Goal: Task Accomplishment & Management: Manage account settings

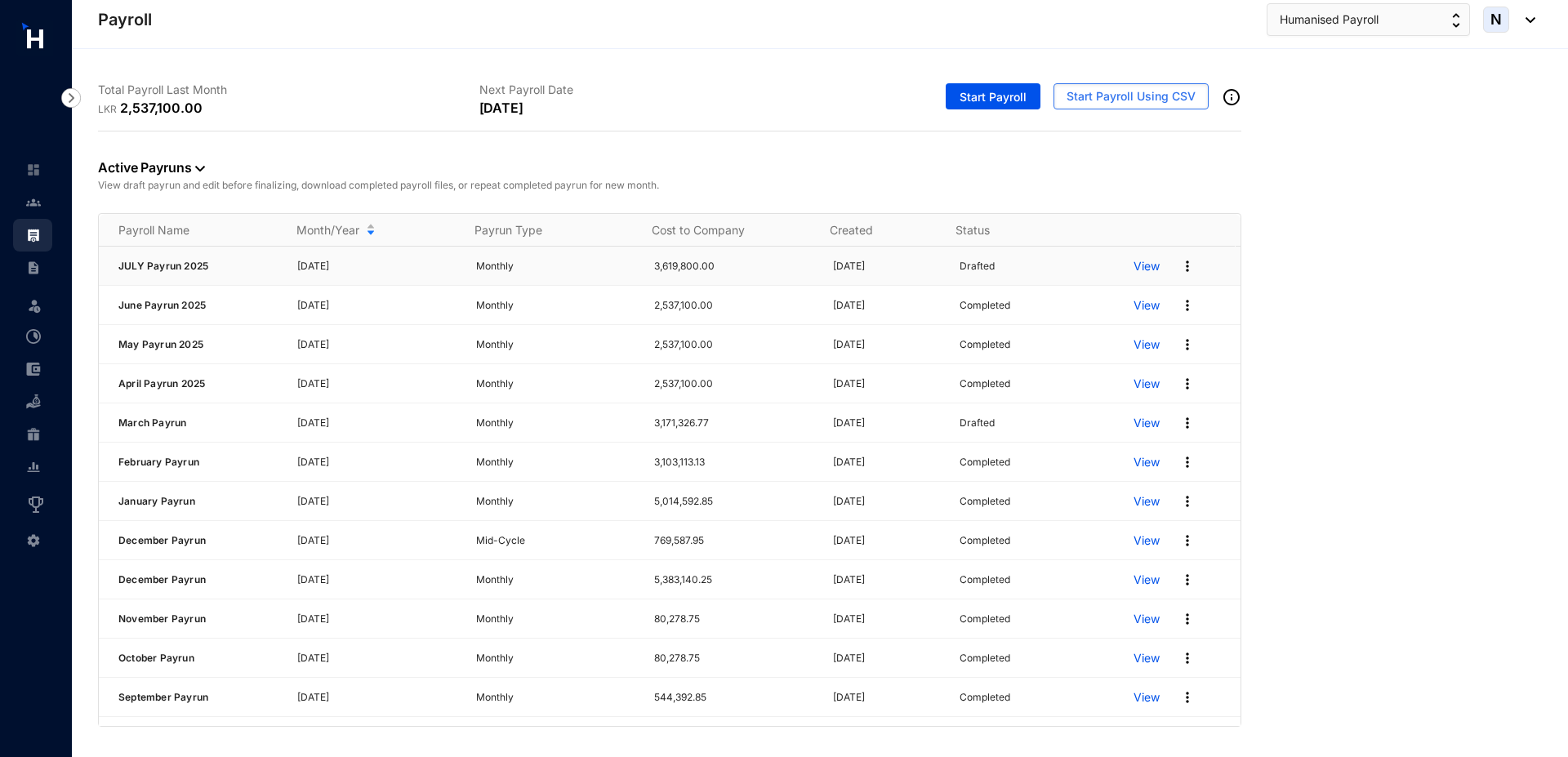
click at [1138, 264] on p "View" at bounding box center [1146, 266] width 27 height 17
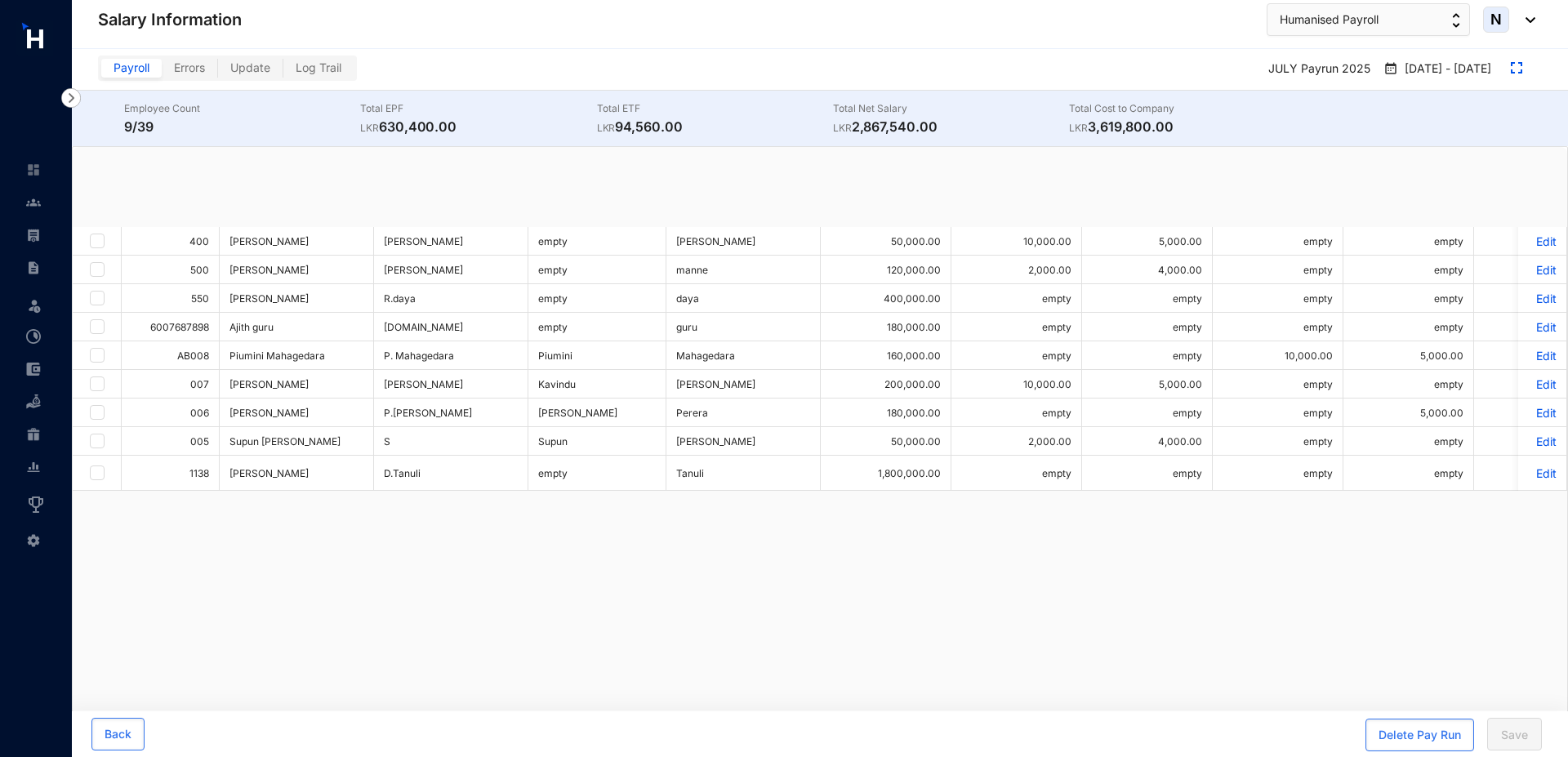
checkbox input "true"
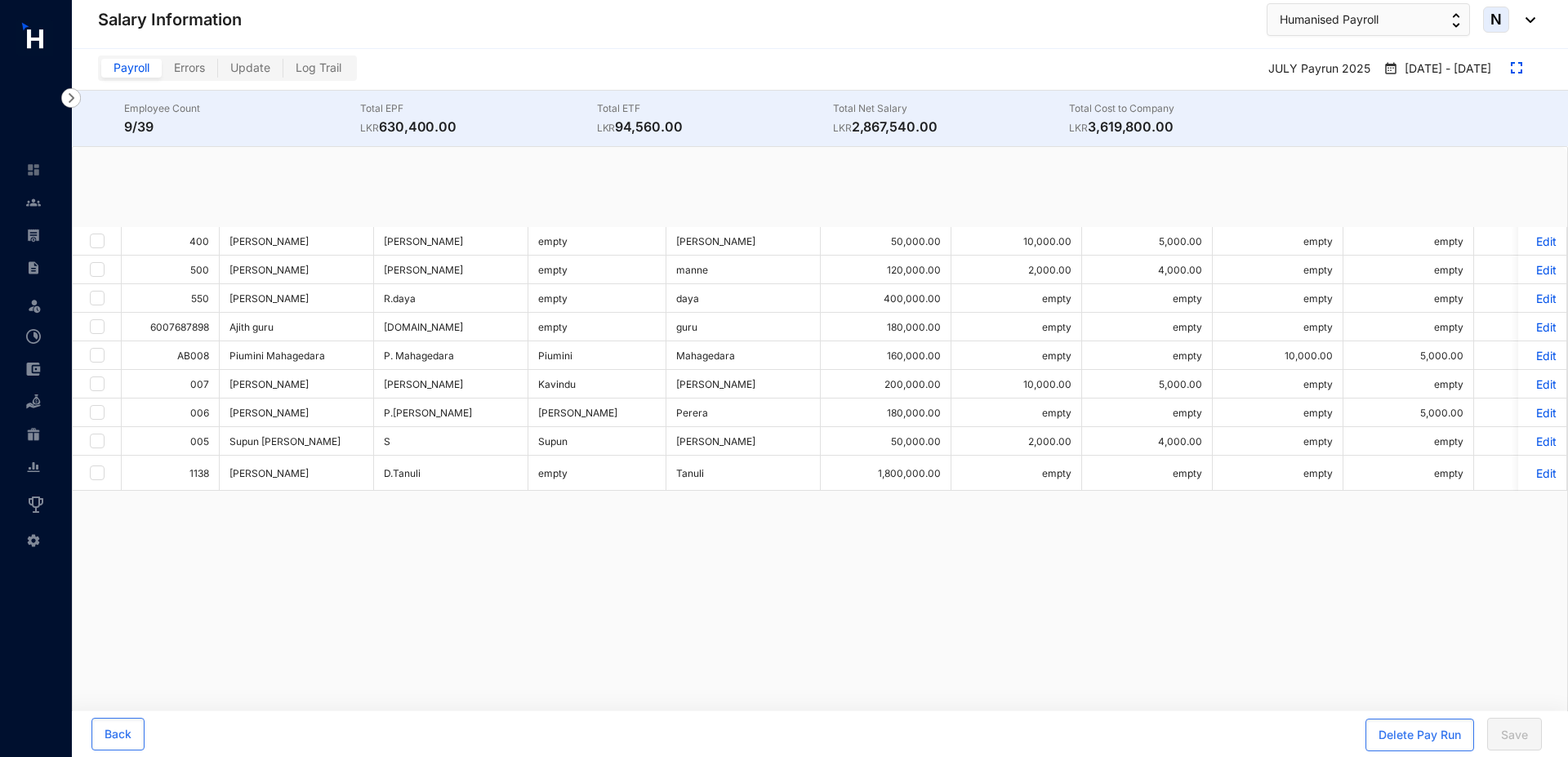
checkbox input "true"
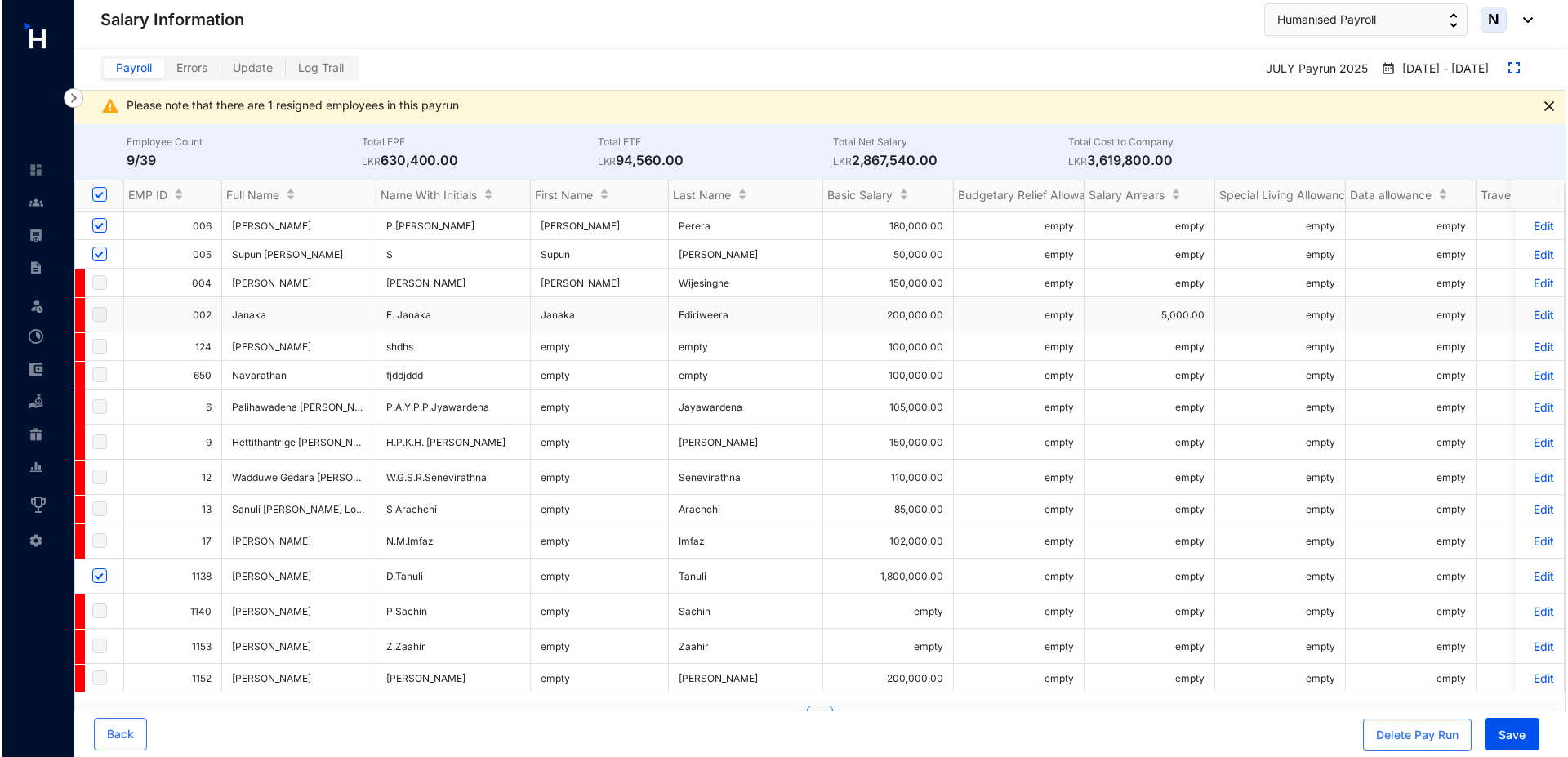
scroll to position [703, 0]
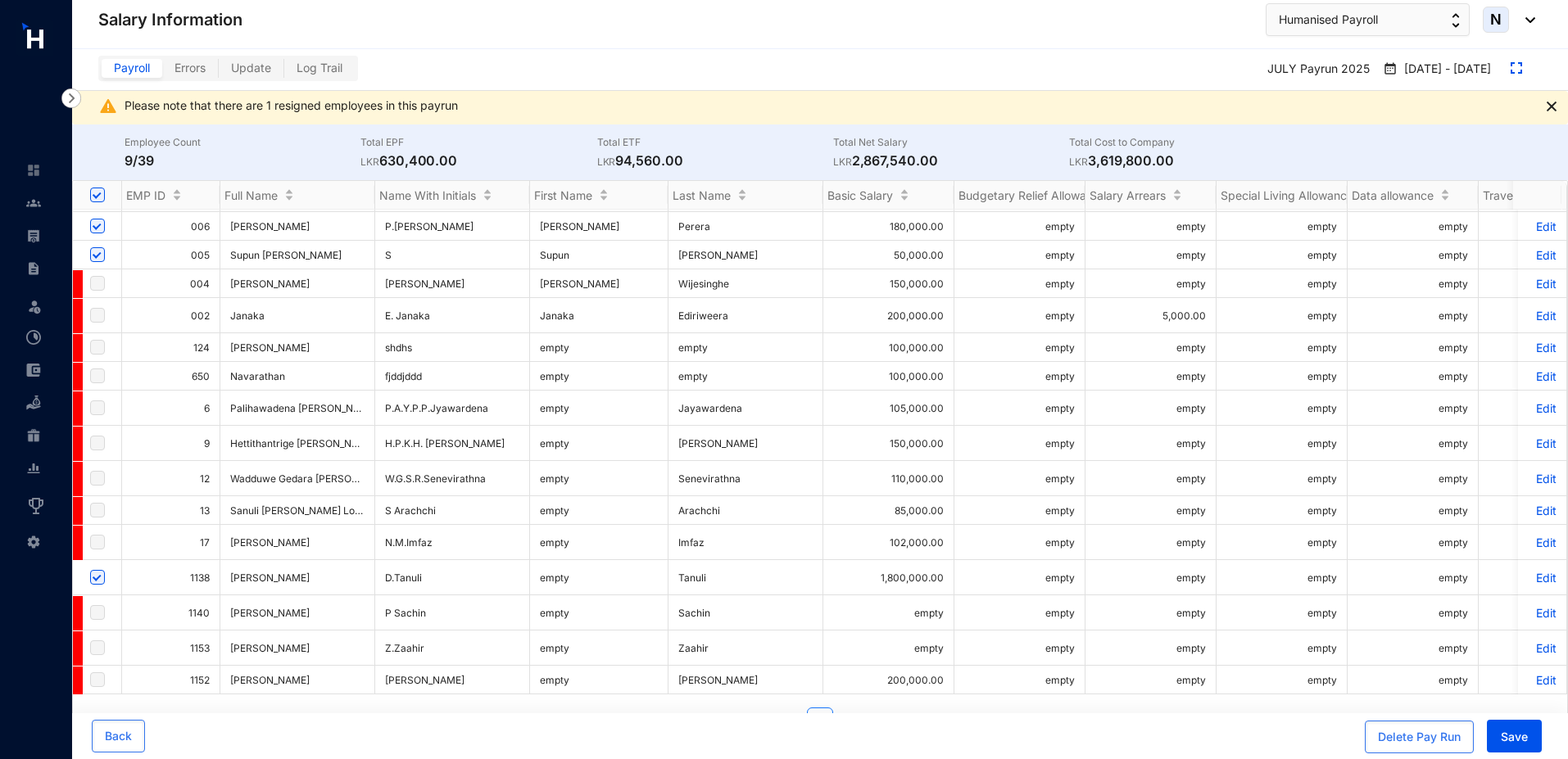
click at [1534, 230] on p "Edit" at bounding box center [1542, 227] width 29 height 14
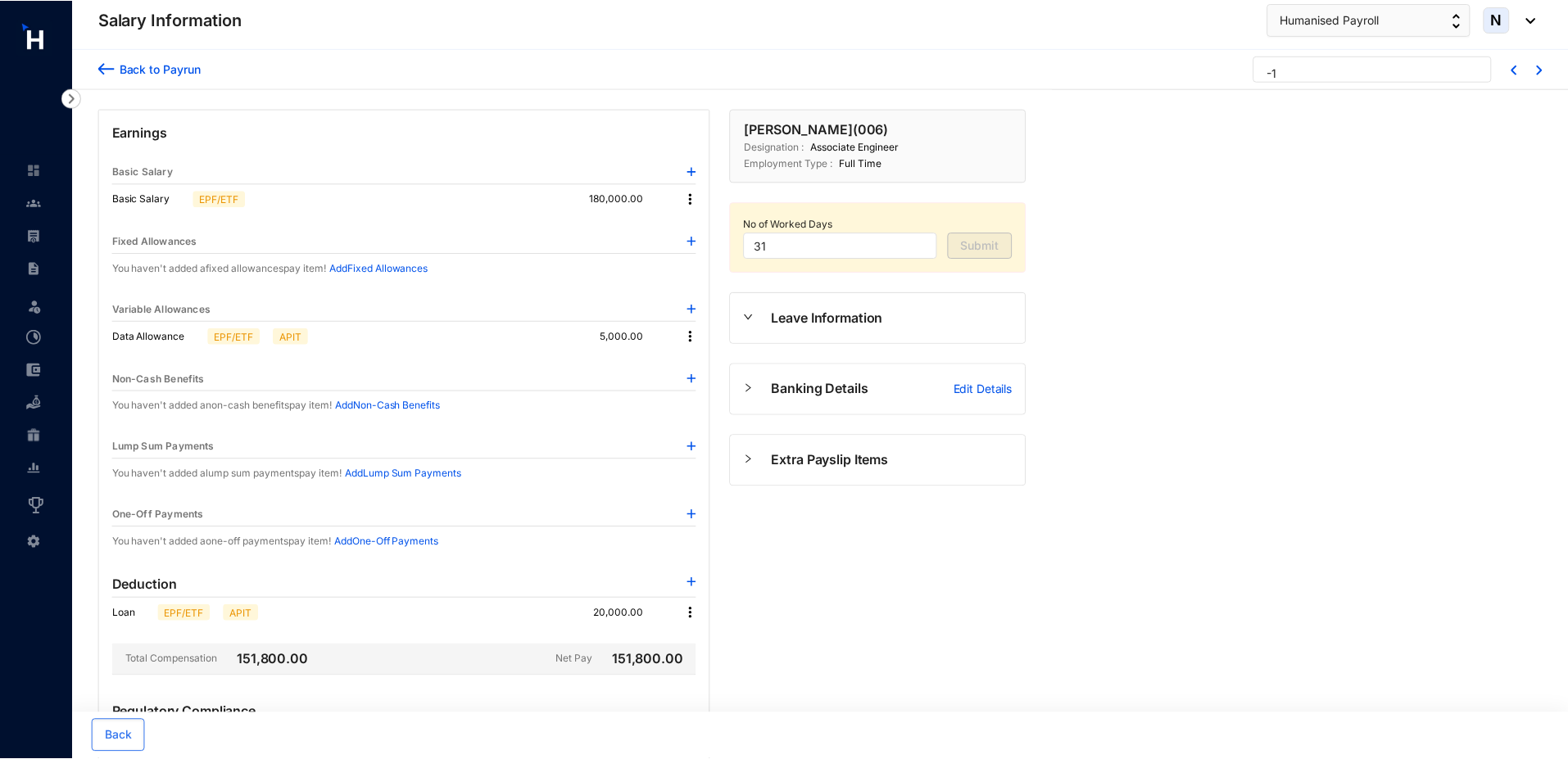
scroll to position [218, 0]
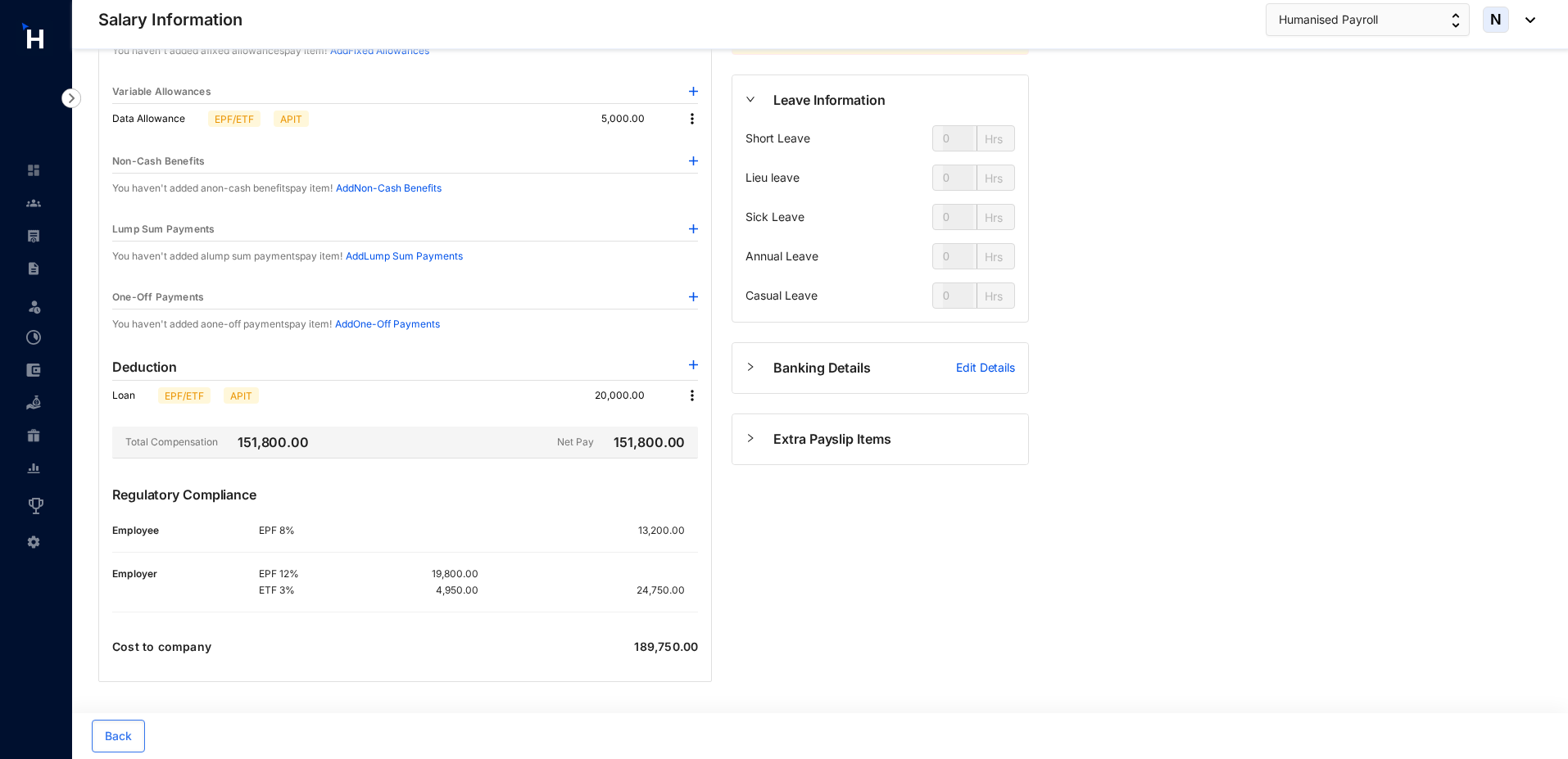
type input "144"
type input "80"
type input "56"
type input "128"
type input "80"
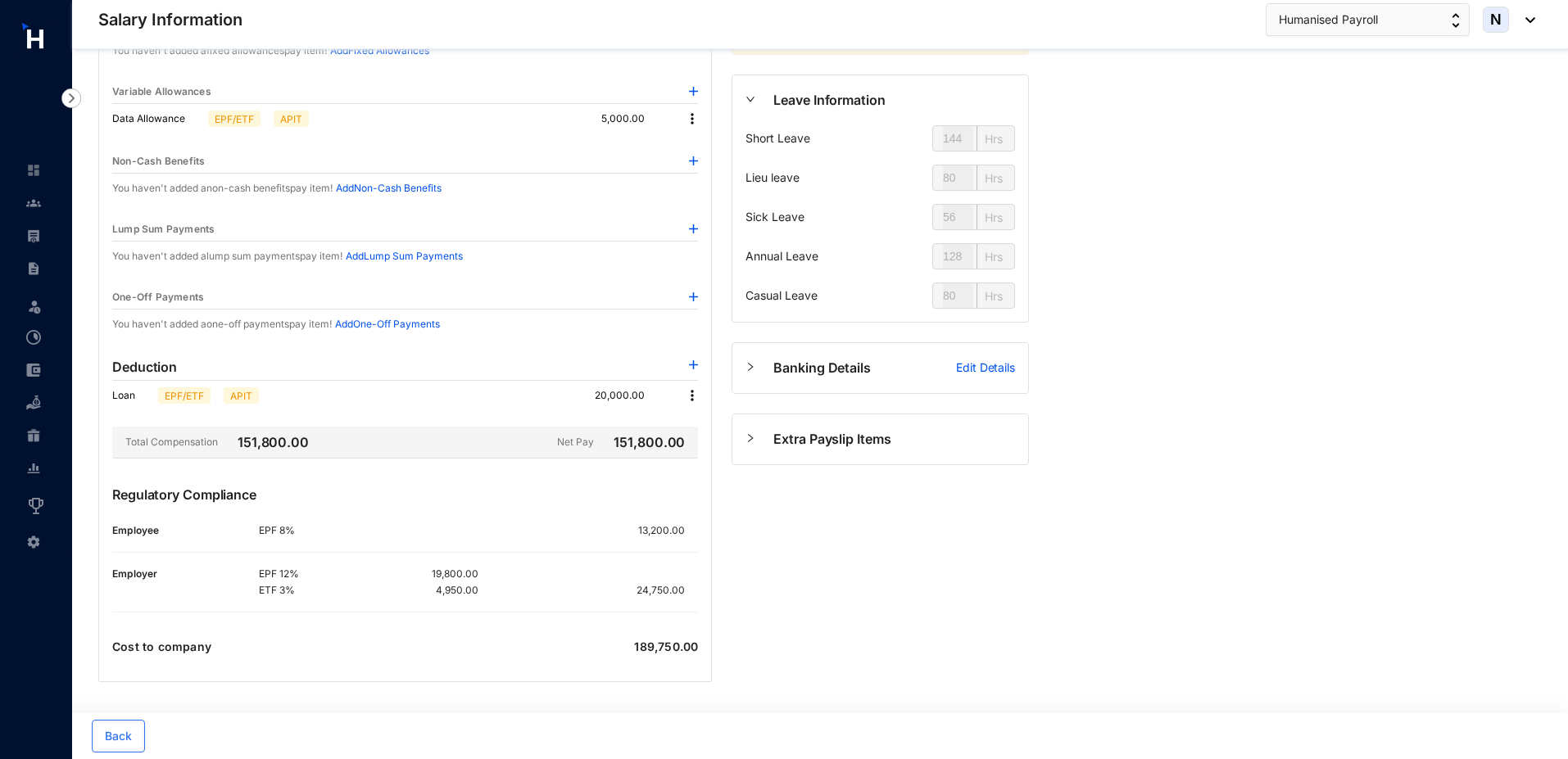
scroll to position [0, 0]
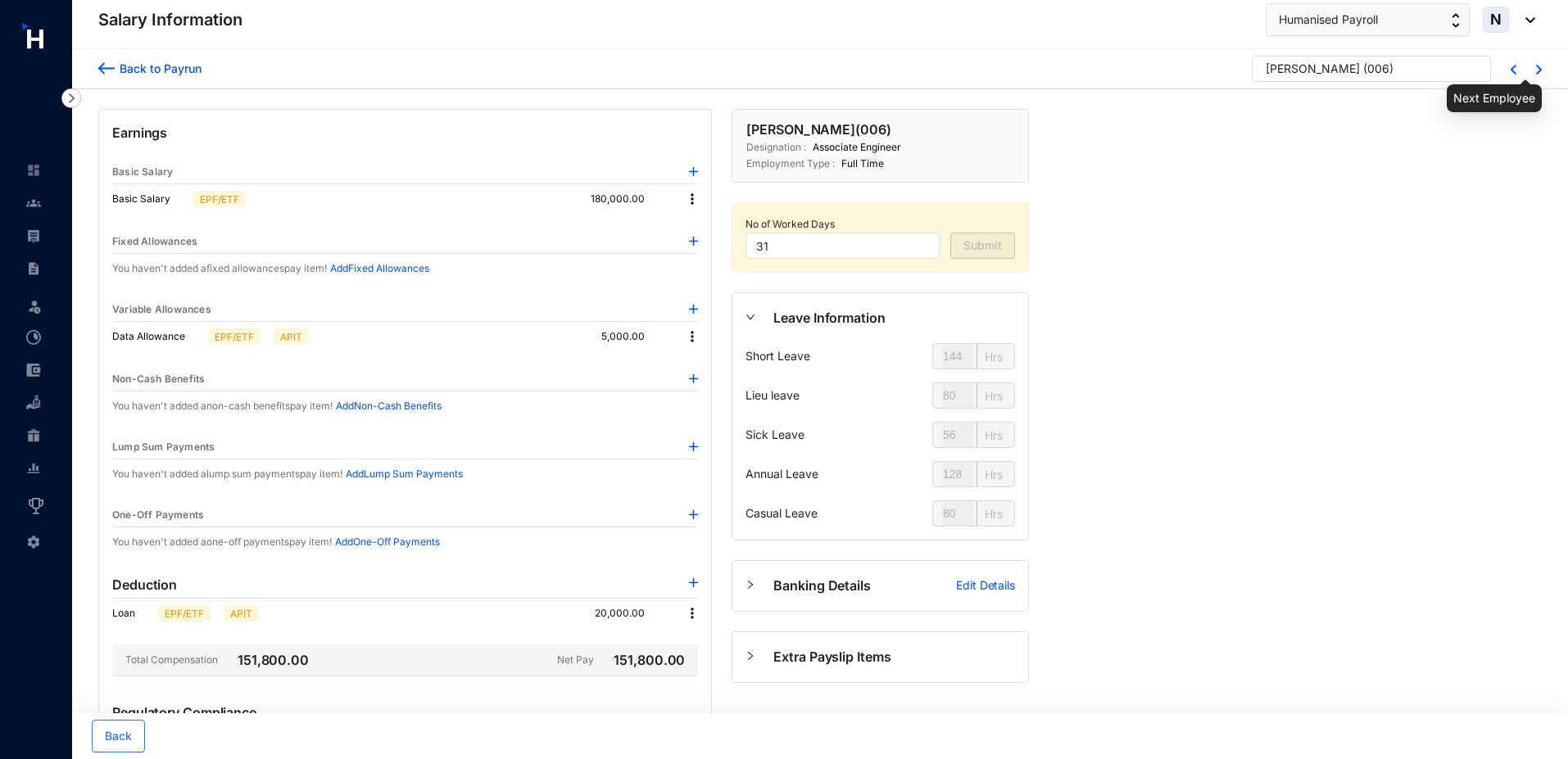
click at [1541, 70] on img at bounding box center [1539, 70] width 6 height 10
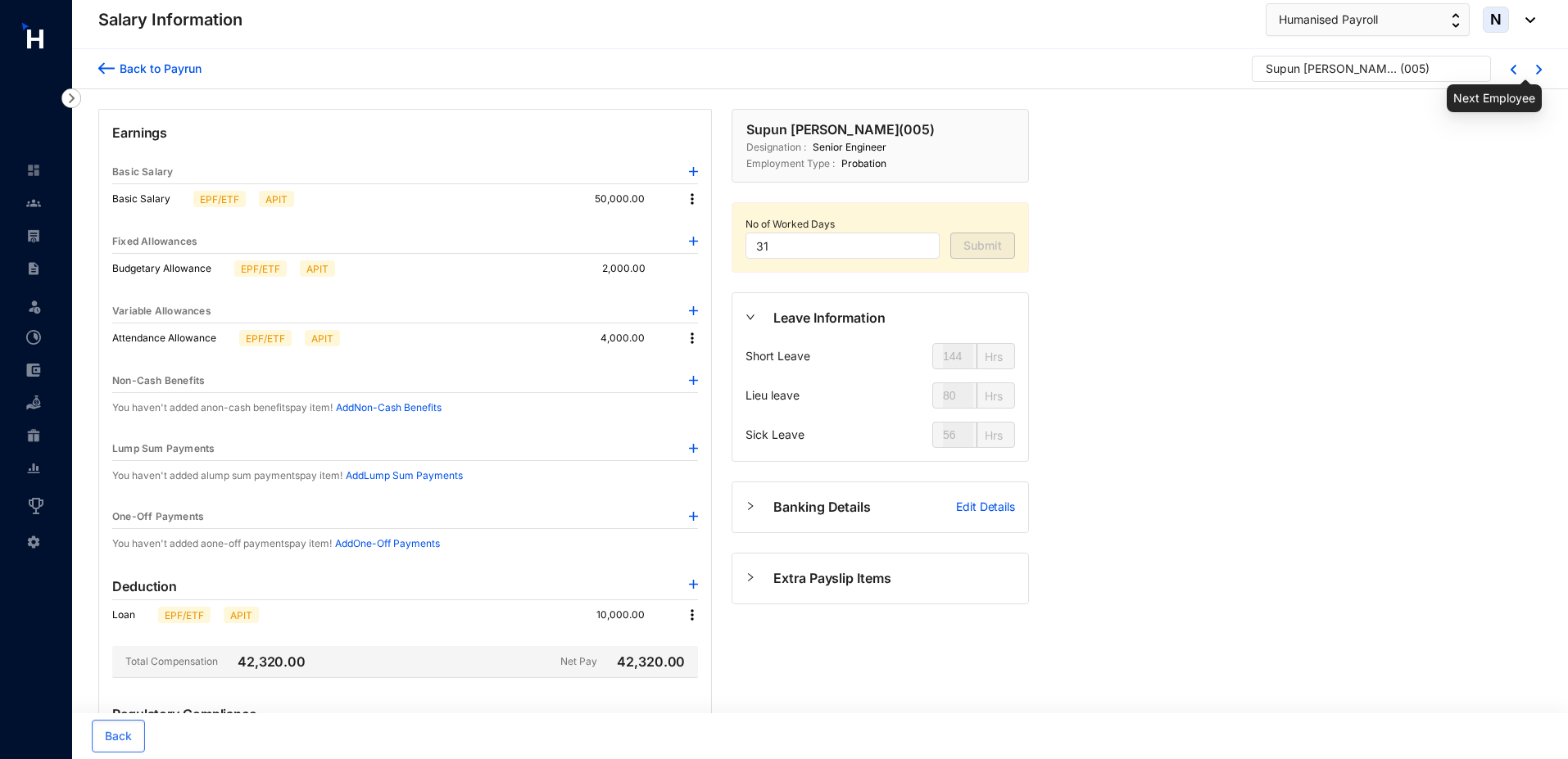
click at [1541, 72] on img at bounding box center [1539, 70] width 6 height 10
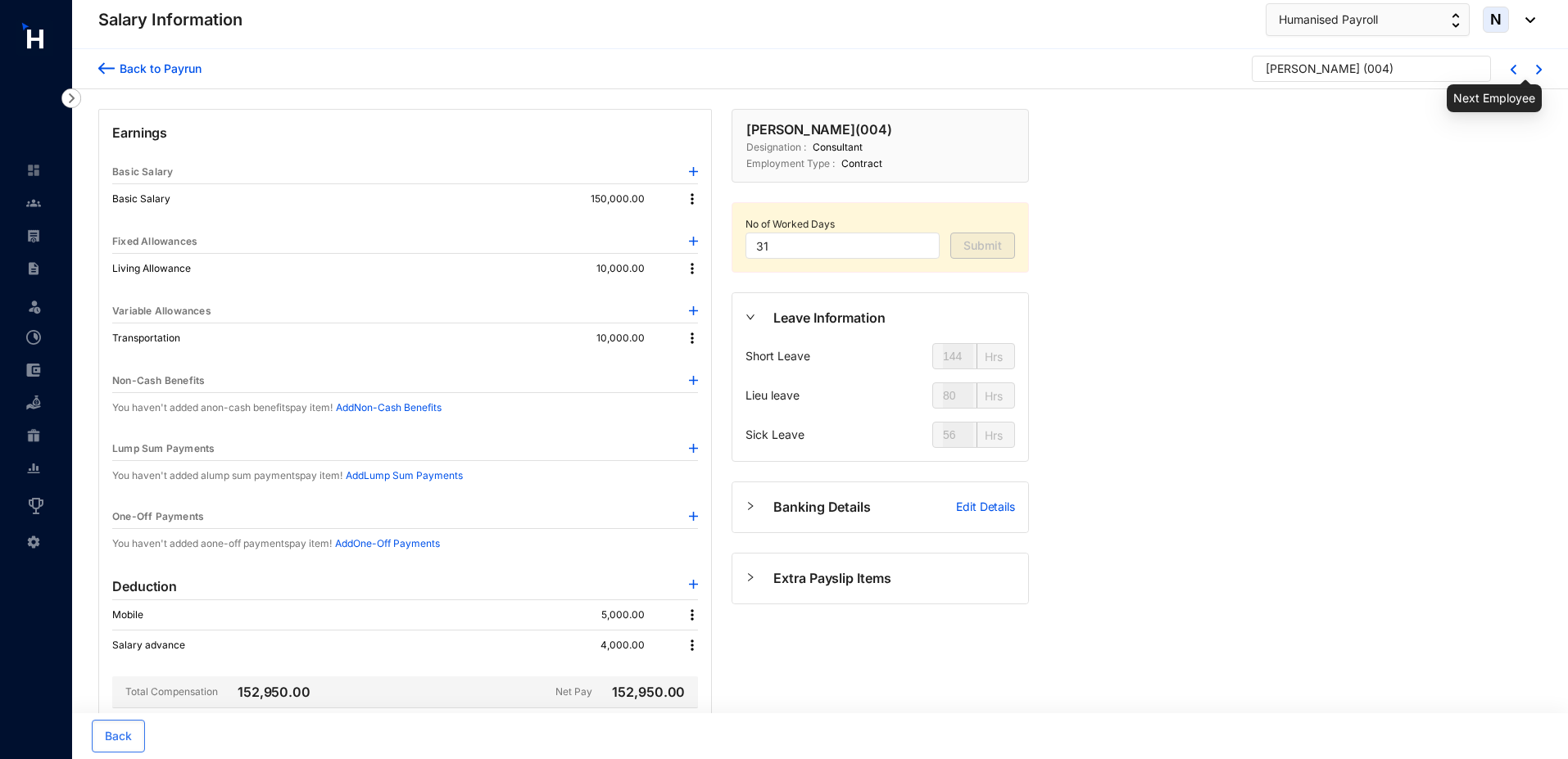
type input "64"
click at [1541, 74] on img at bounding box center [1539, 70] width 6 height 10
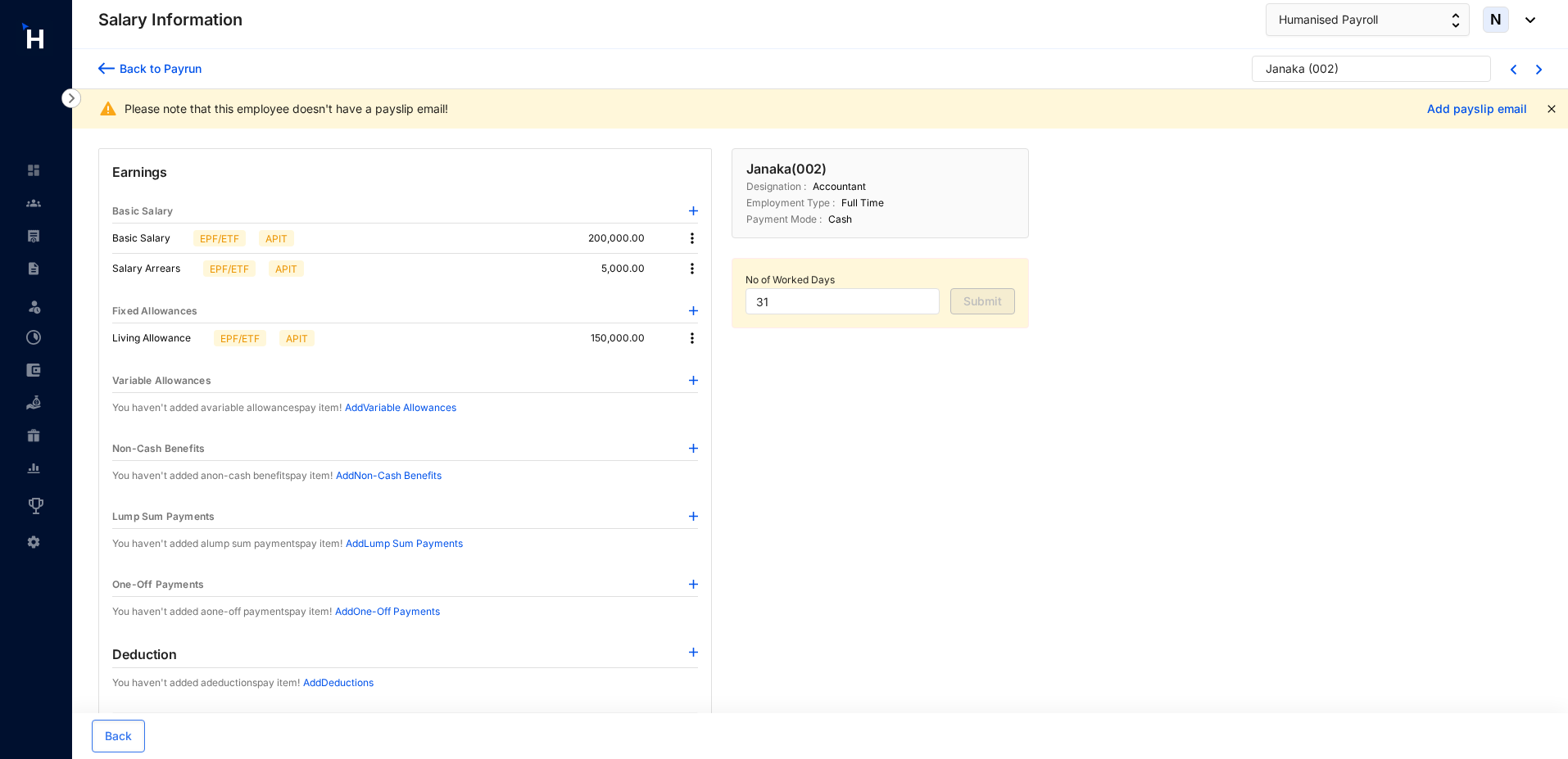
click at [1539, 70] on img at bounding box center [1539, 70] width 6 height 10
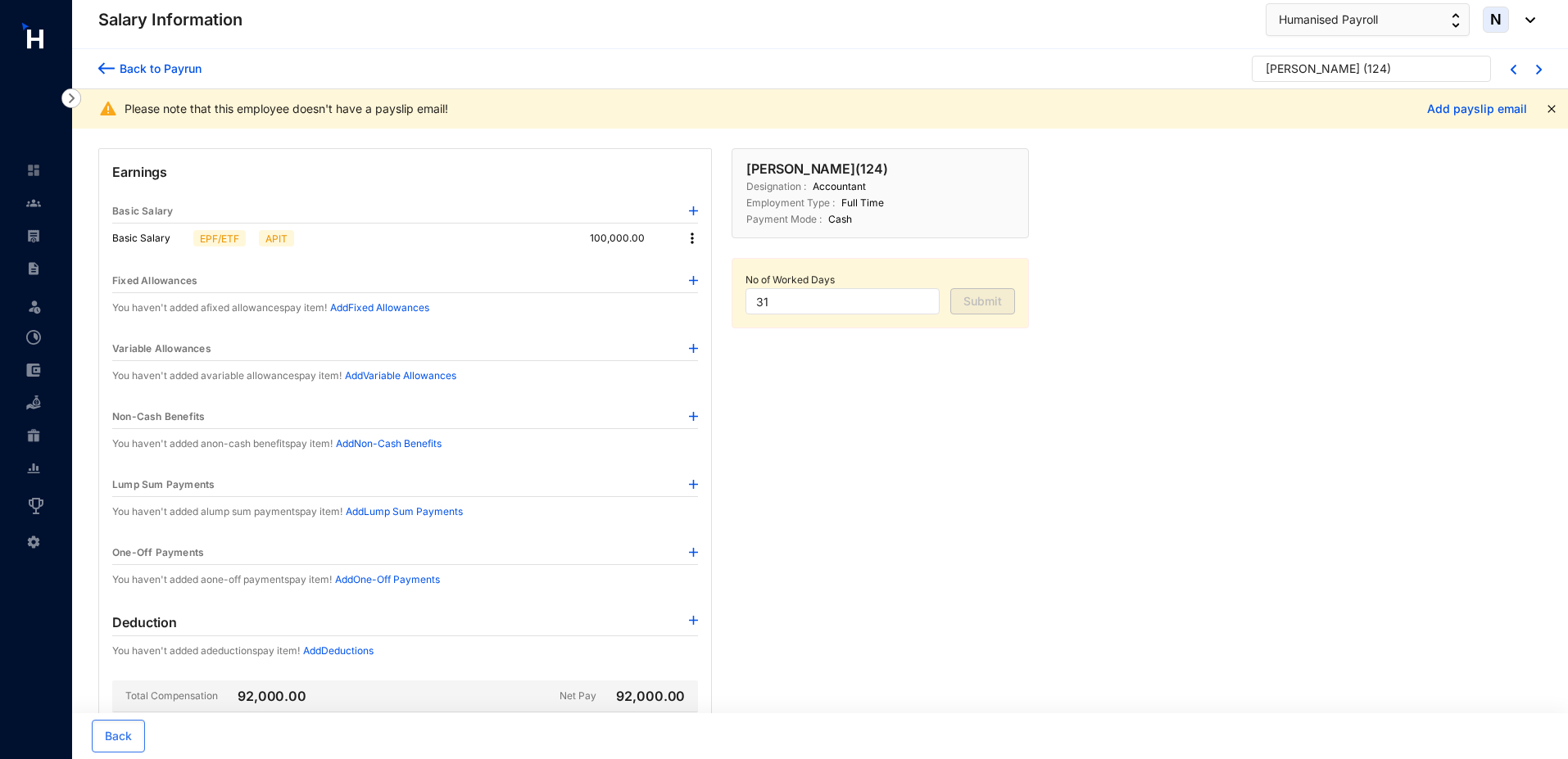
click at [1538, 71] on img at bounding box center [1539, 70] width 6 height 10
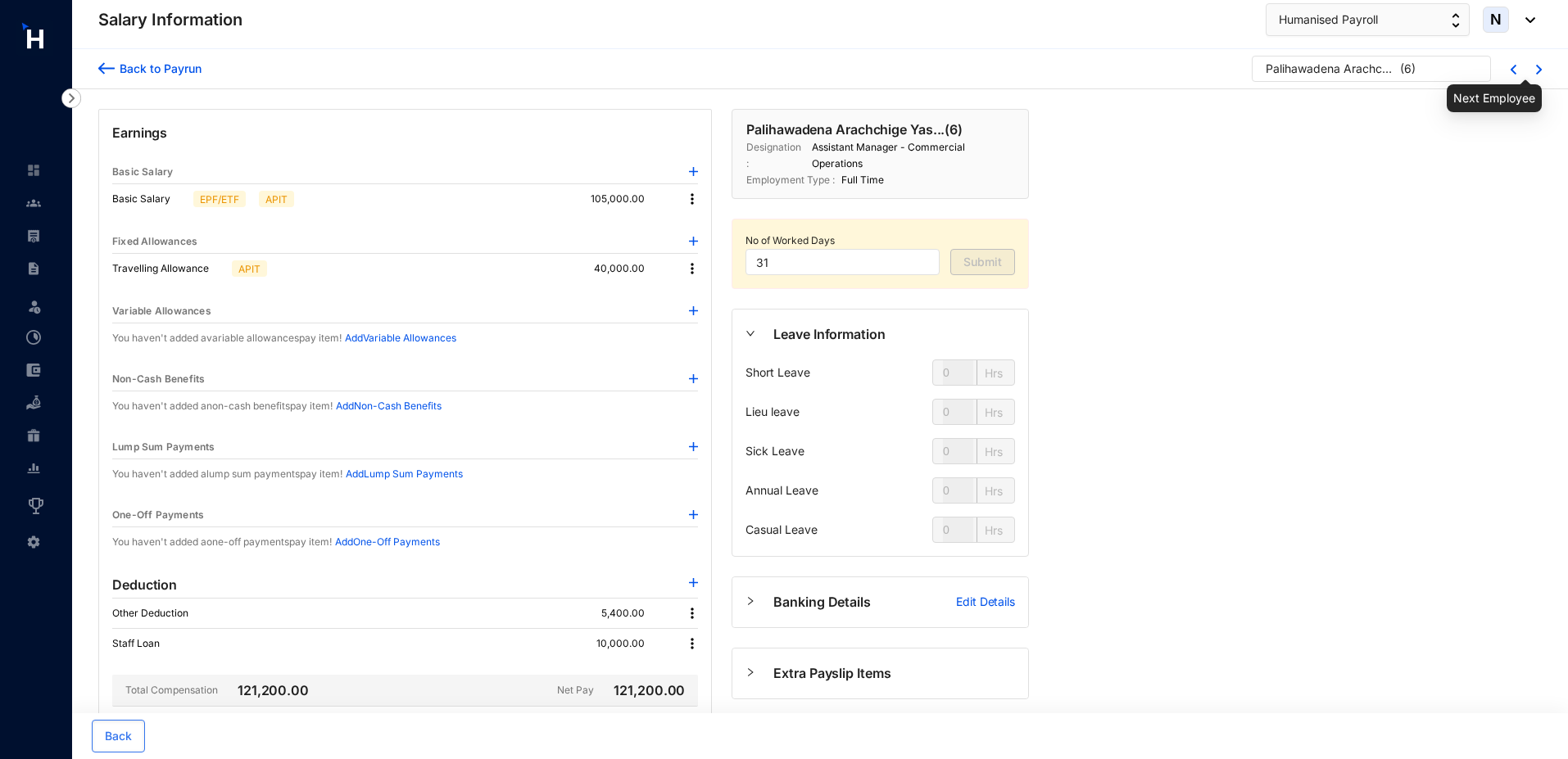
type input "144"
type input "80"
type input "56"
type input "128"
type input "80"
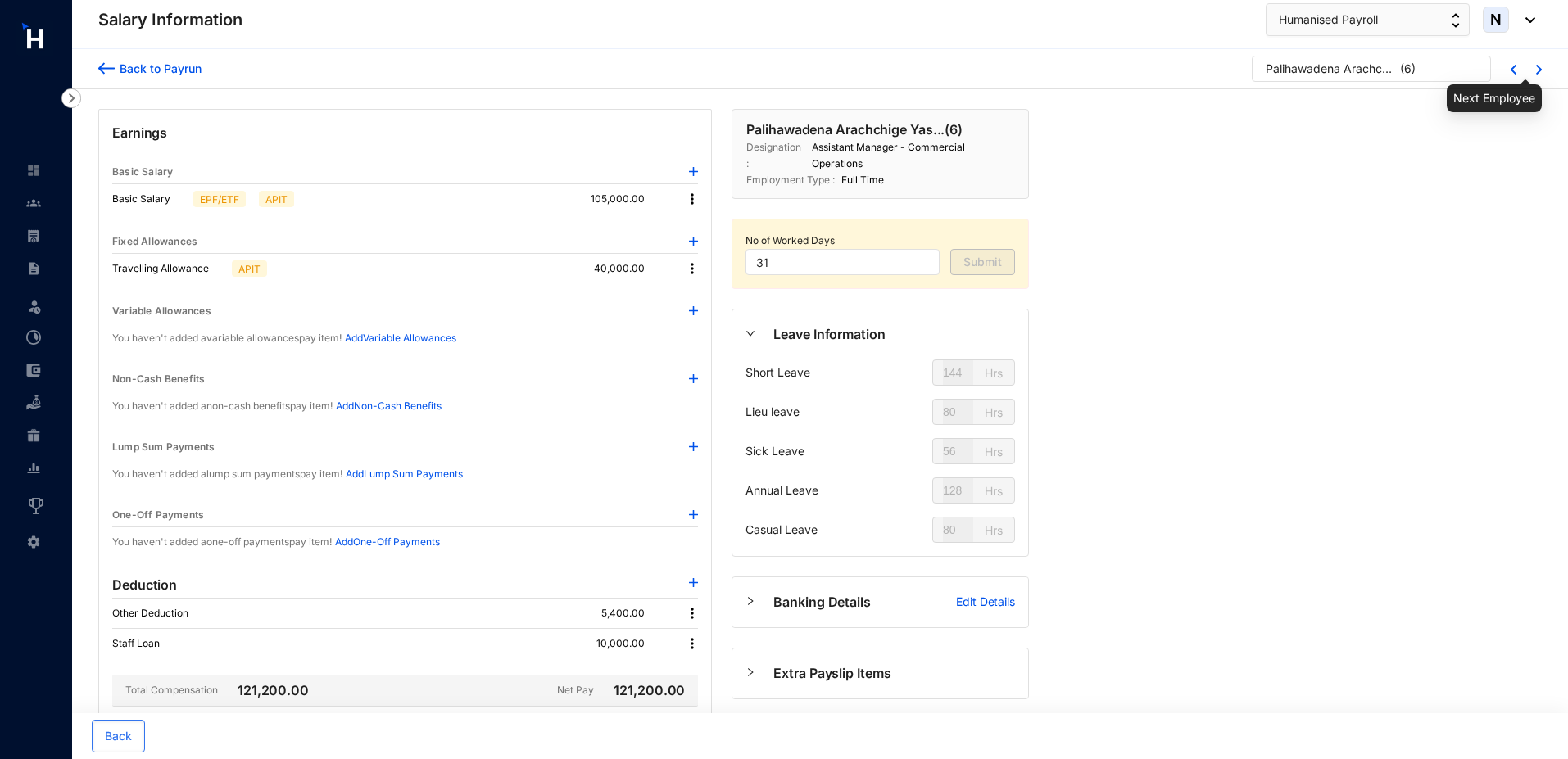
click at [1538, 71] on img at bounding box center [1539, 70] width 6 height 10
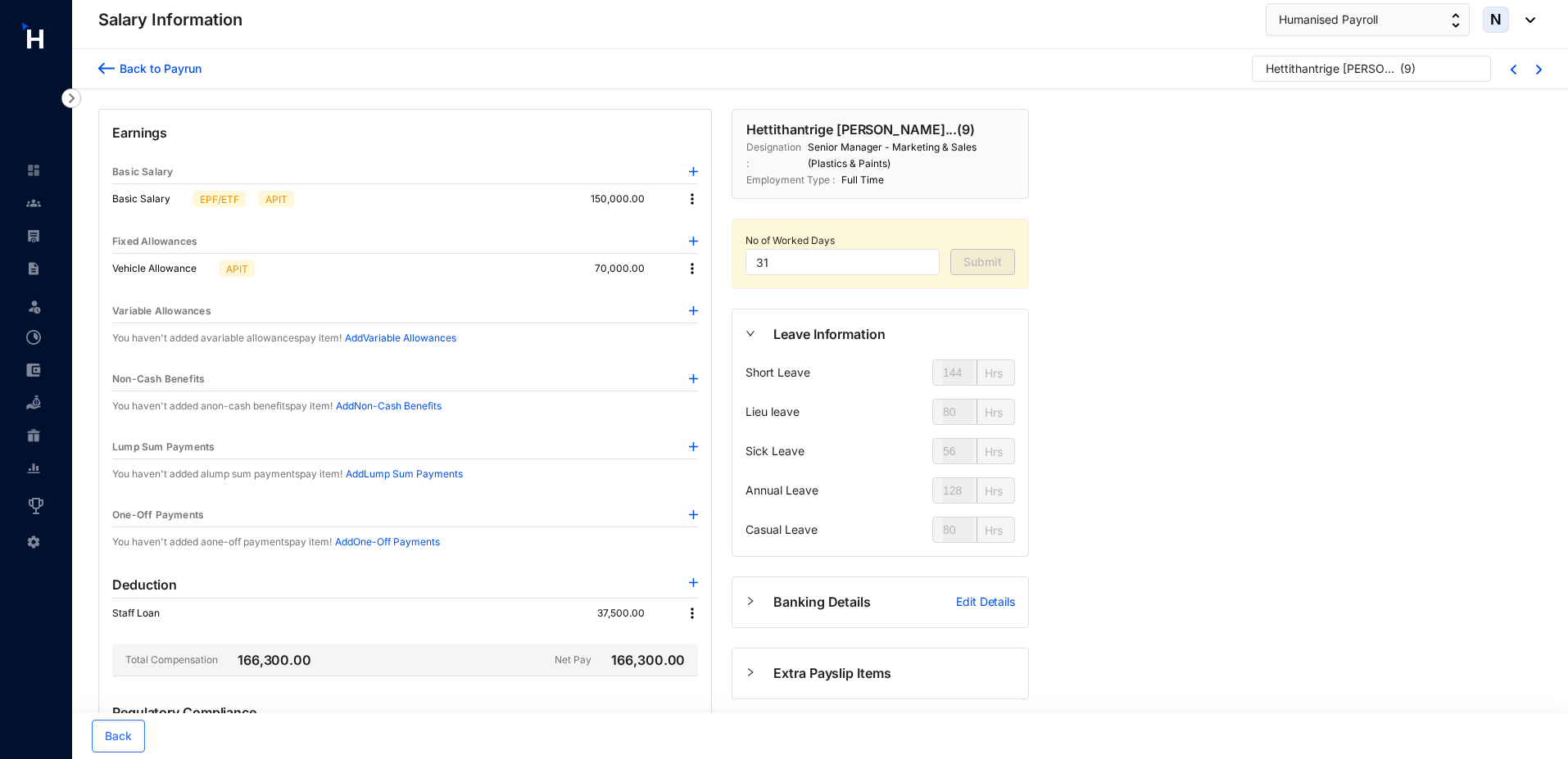
click at [1537, 73] on img at bounding box center [1539, 70] width 6 height 10
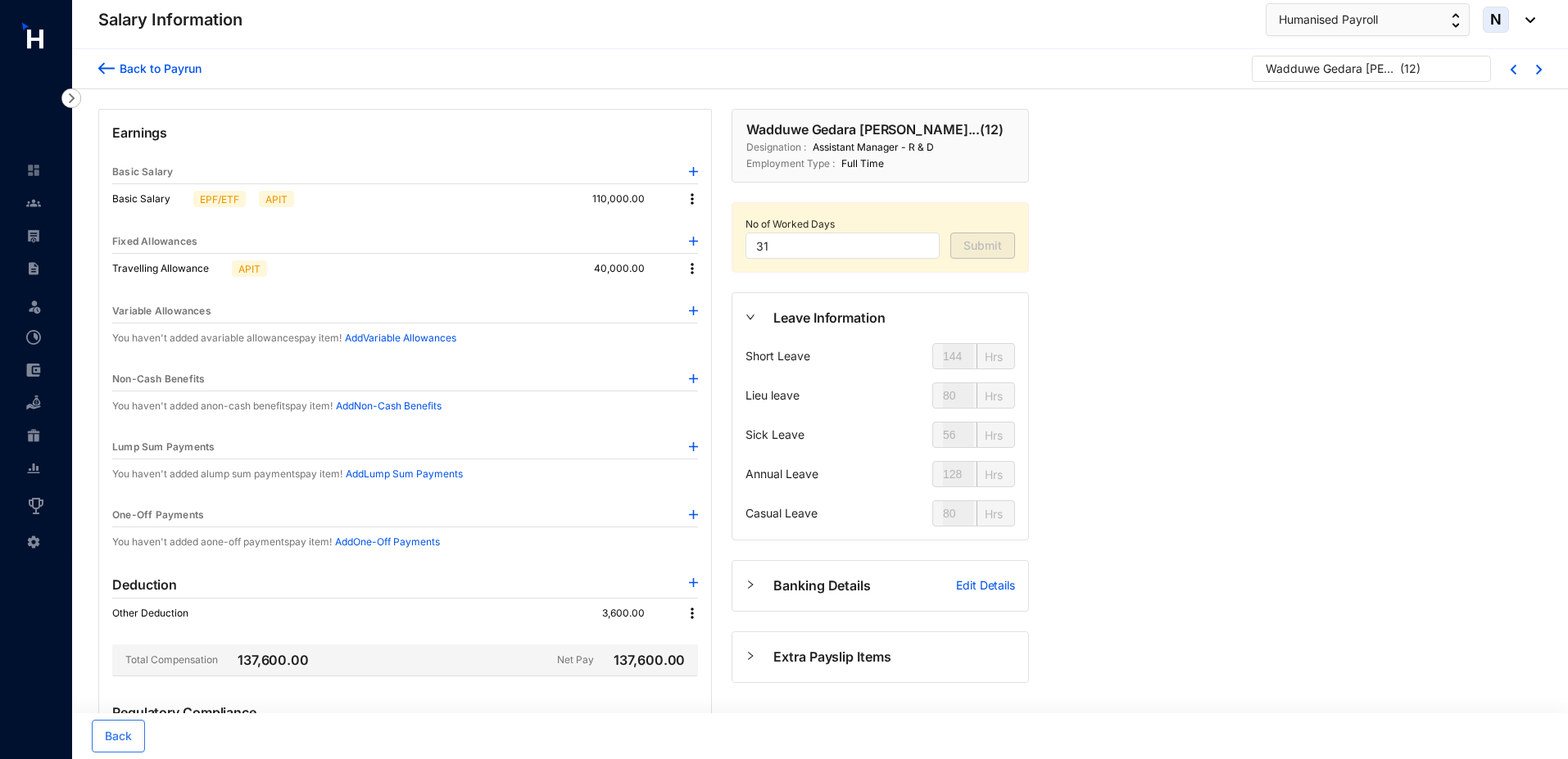
click at [1536, 65] on img at bounding box center [1539, 70] width 6 height 10
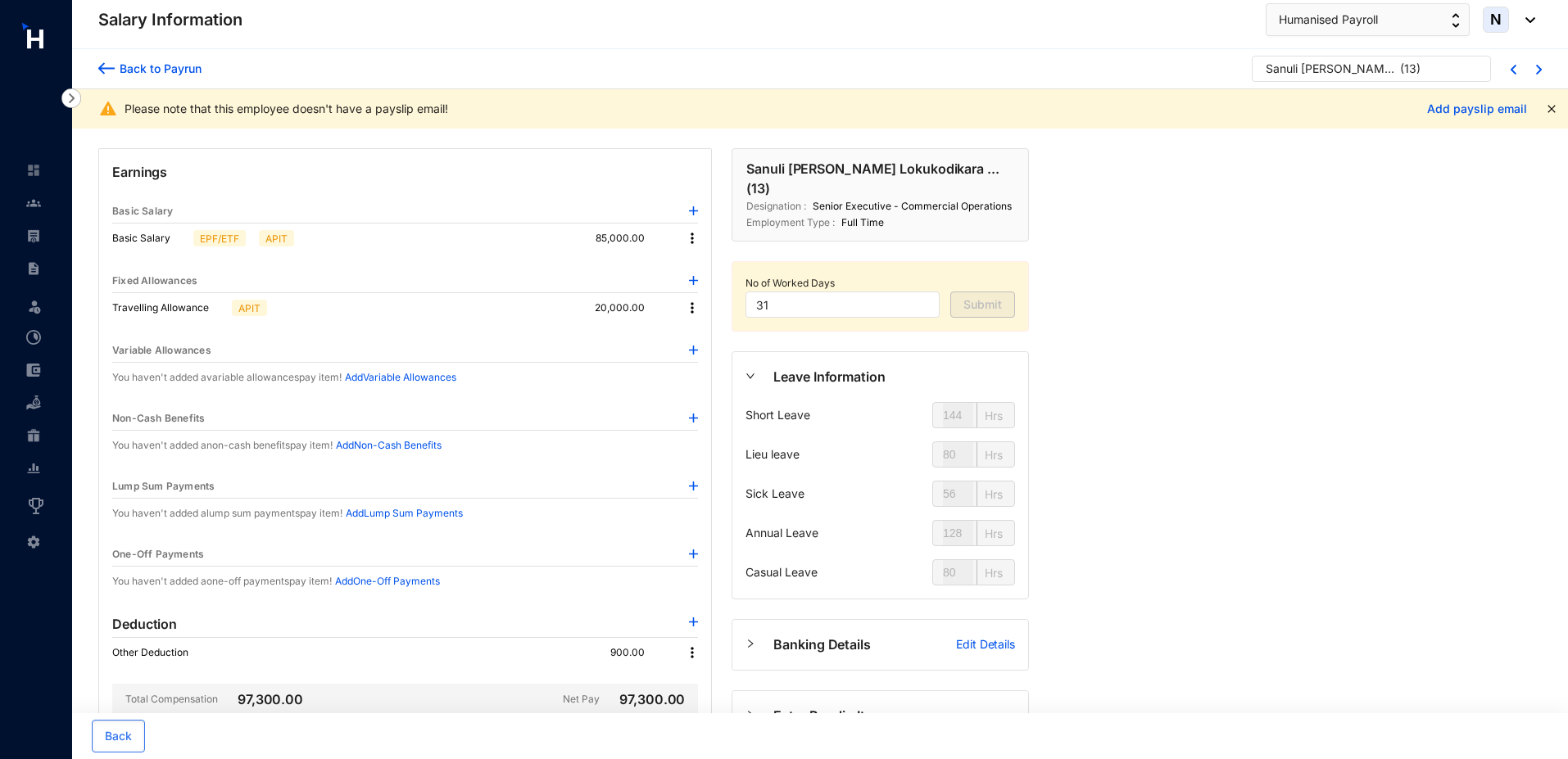
click at [1535, 73] on div at bounding box center [1530, 68] width 26 height 13
click at [1539, 70] on img at bounding box center [1539, 70] width 6 height 10
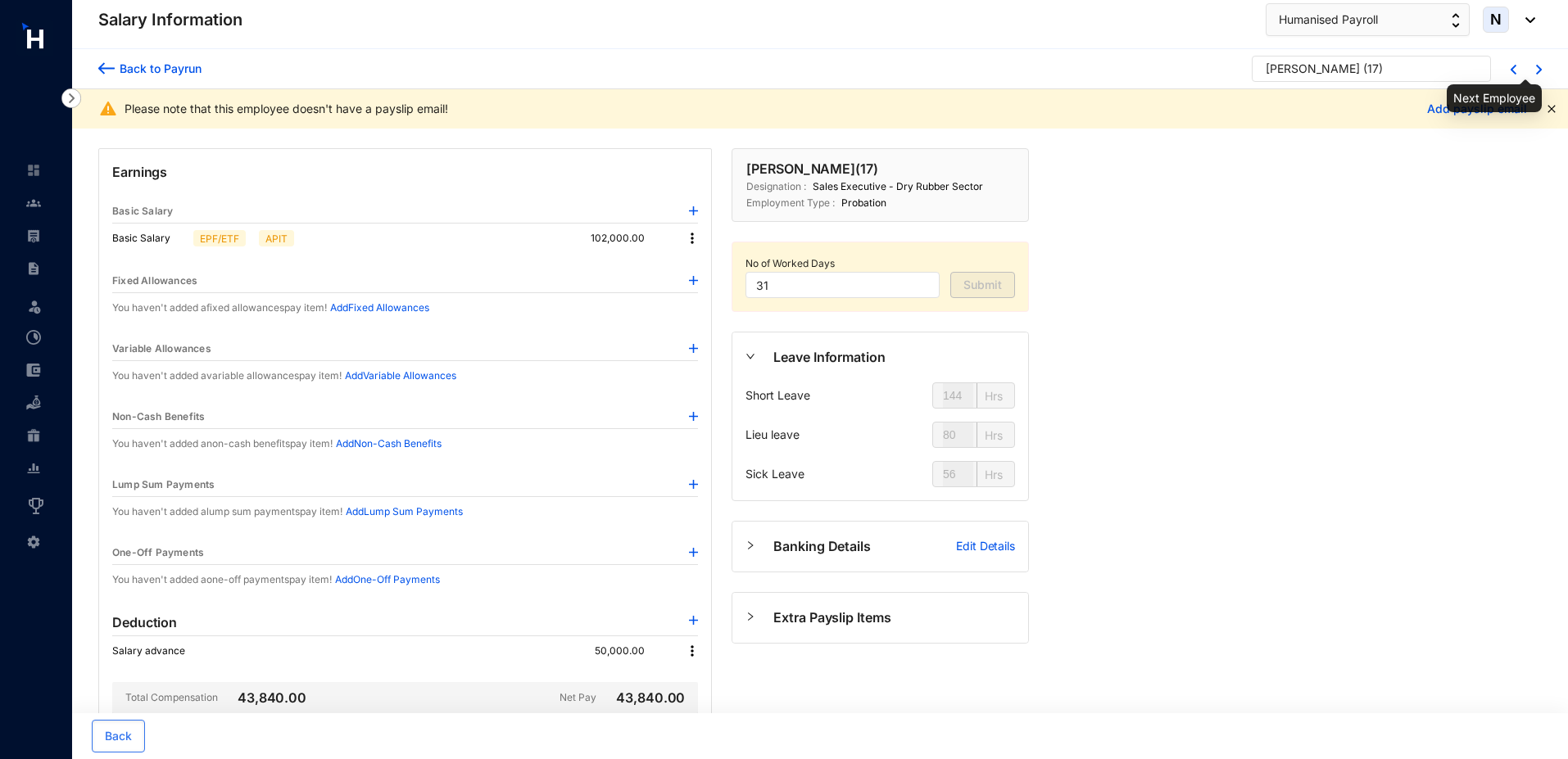
click at [1539, 71] on img at bounding box center [1539, 70] width 6 height 10
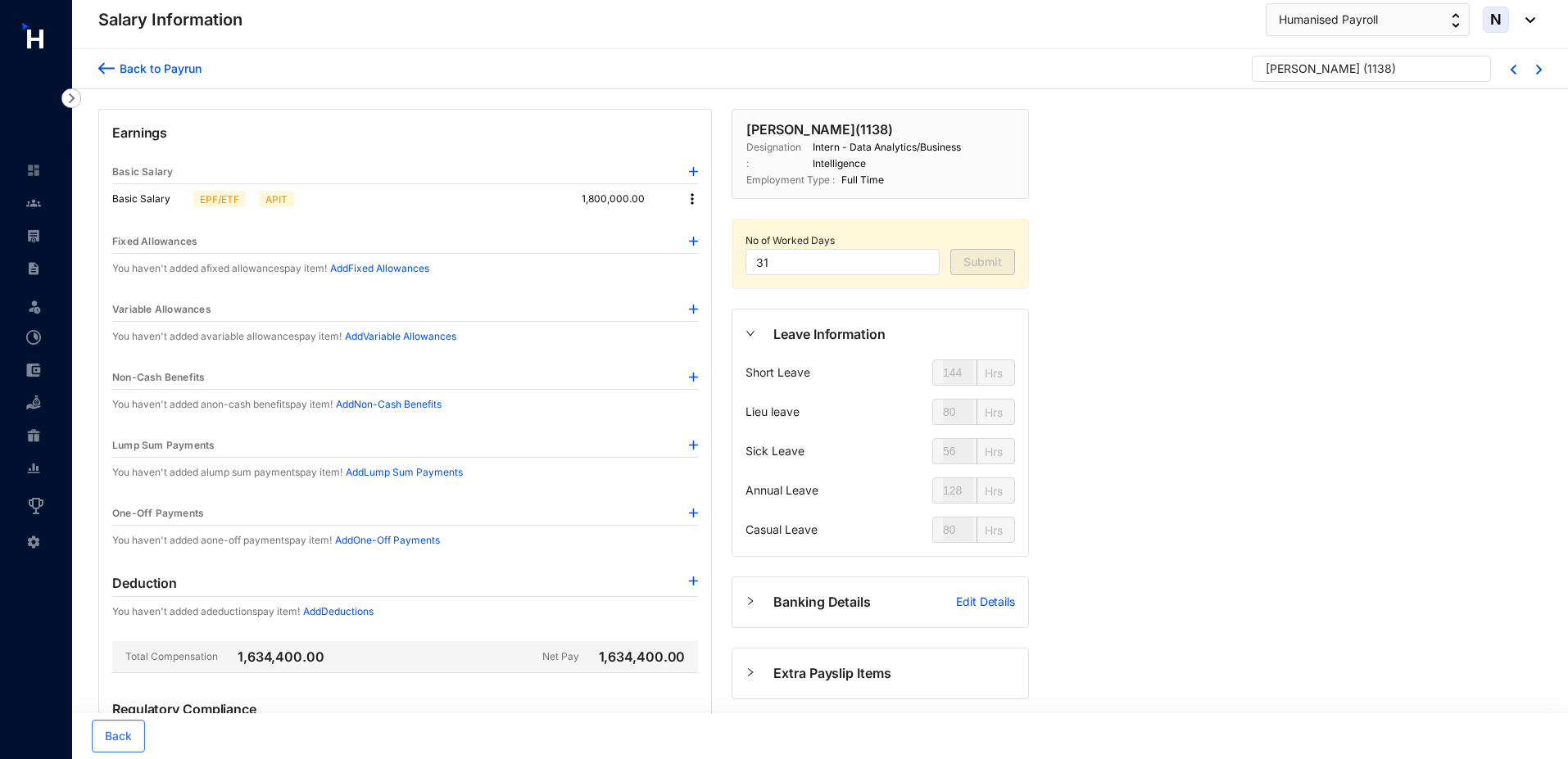
click at [694, 305] on img at bounding box center [693, 309] width 9 height 9
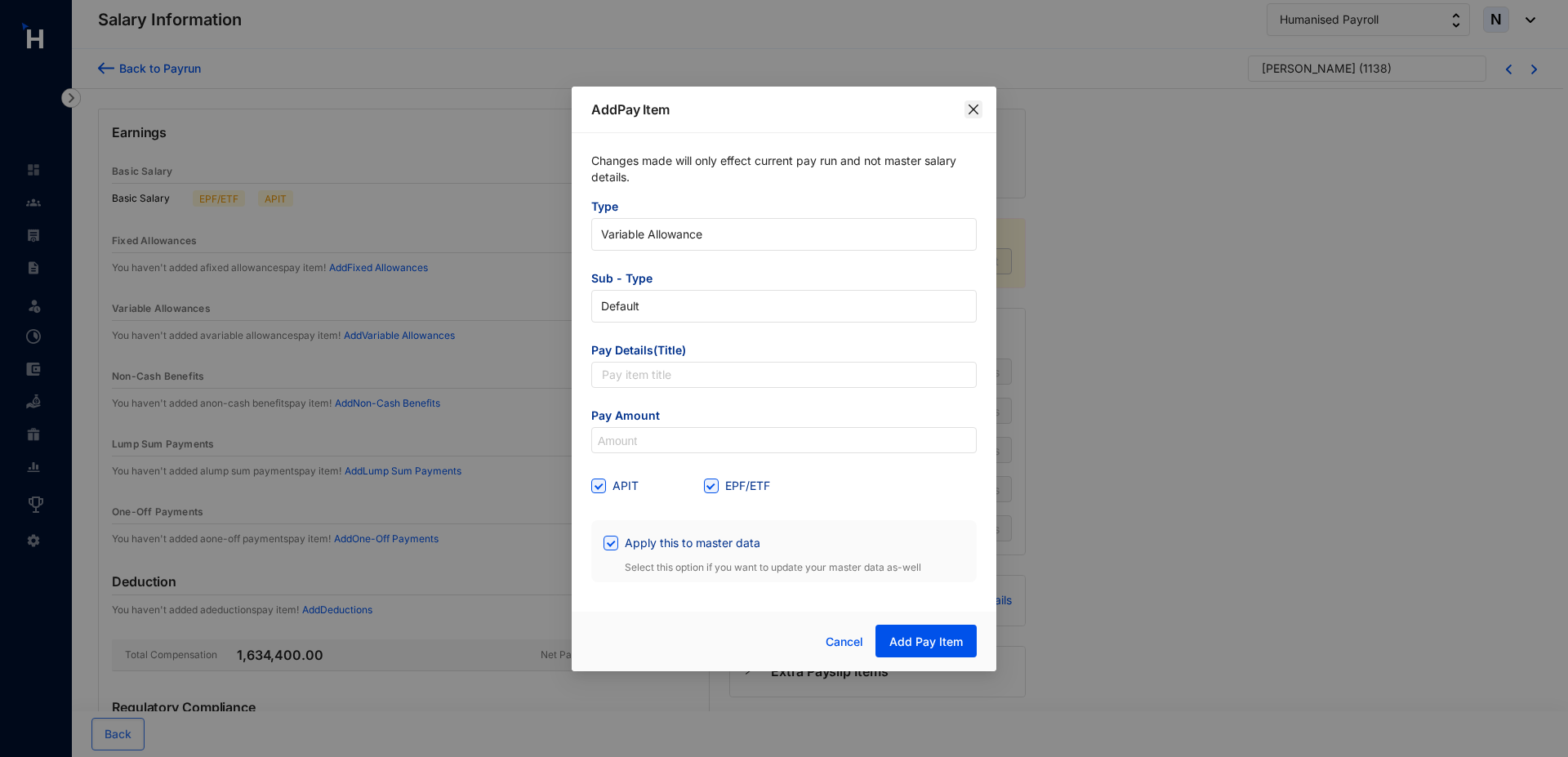
click at [974, 109] on icon "close" at bounding box center [974, 109] width 10 height 10
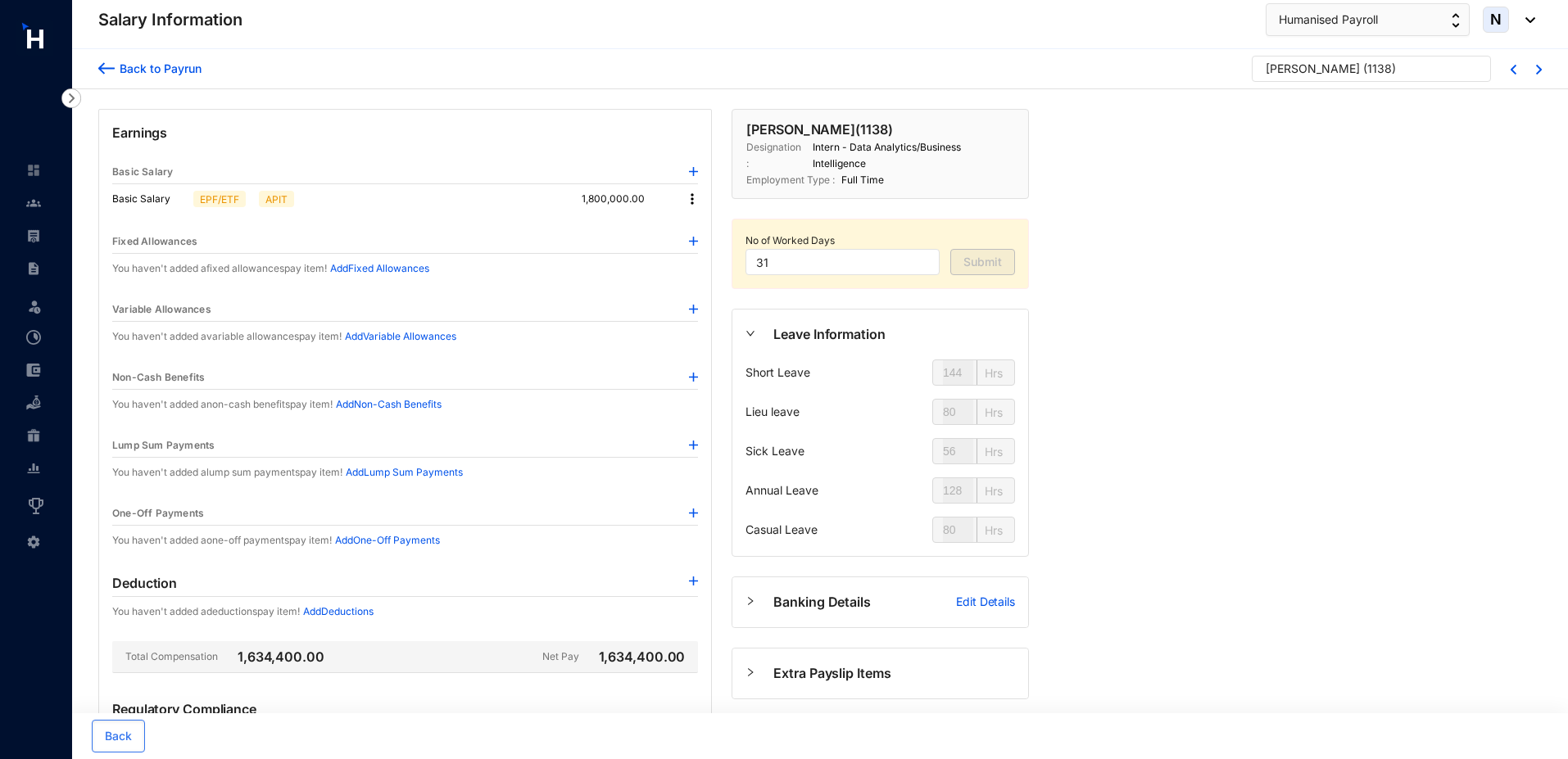
click at [692, 445] on img at bounding box center [693, 445] width 9 height 9
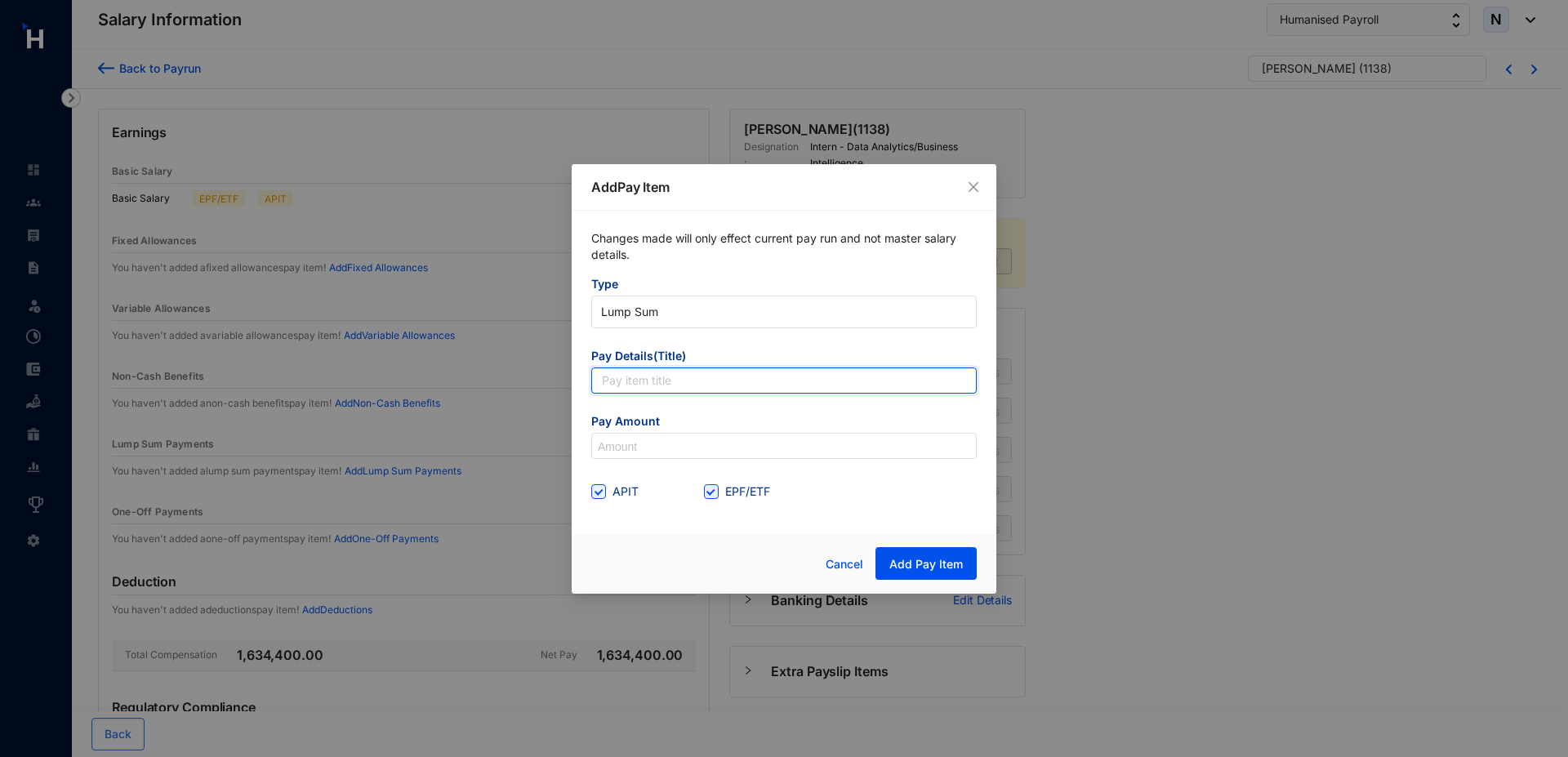
click at [654, 383] on input "text" at bounding box center [784, 380] width 385 height 27
type input "Bonus"
click at [632, 461] on form "Type Lump Sum Pay Details(Title) Bonus Pay Amount APIT EPF/ETF" at bounding box center [784, 390] width 385 height 229
click at [631, 454] on input at bounding box center [784, 446] width 384 height 27
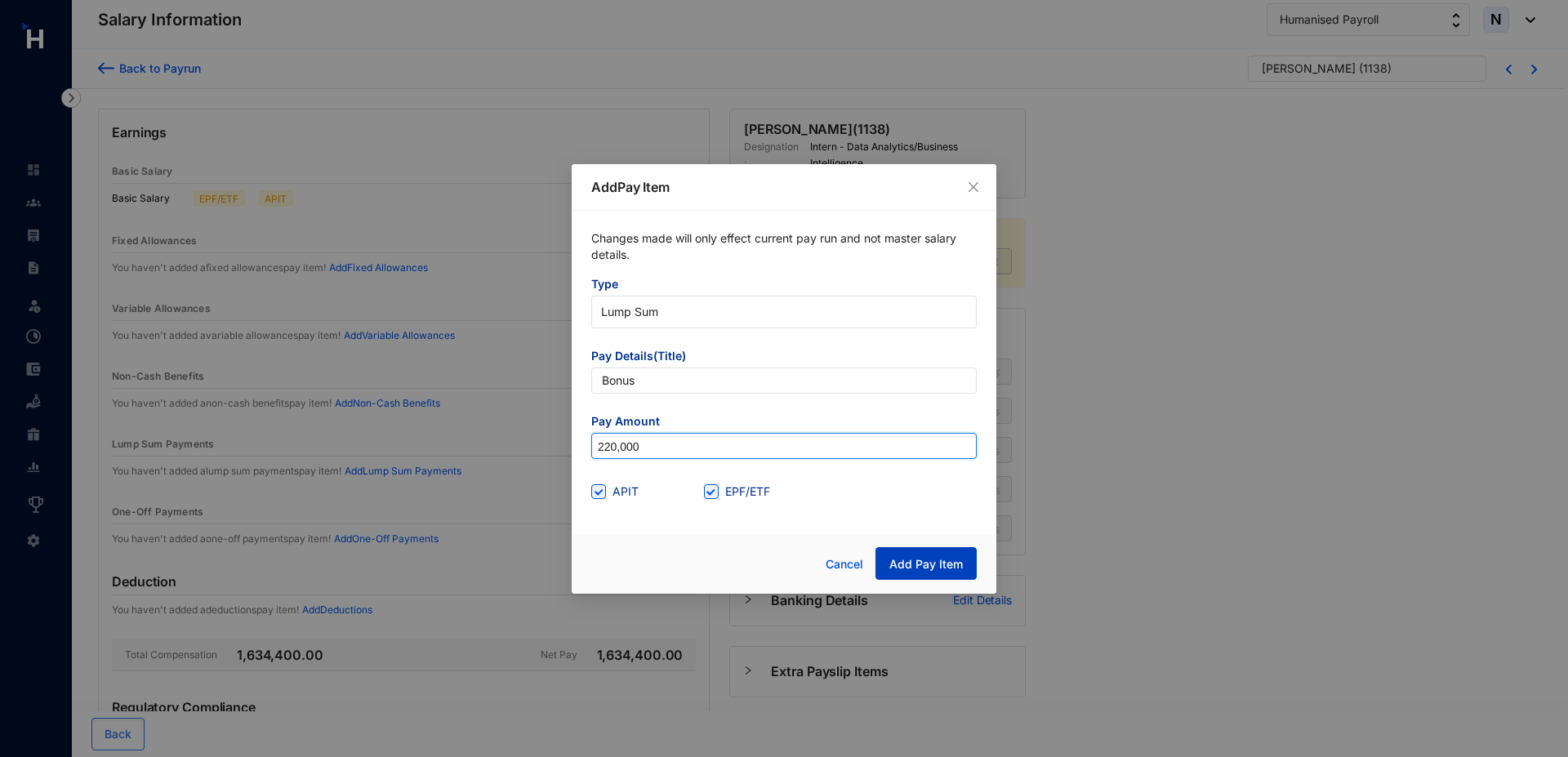
type input "220,000"
click at [897, 561] on span "Add Pay Item" at bounding box center [926, 564] width 74 height 17
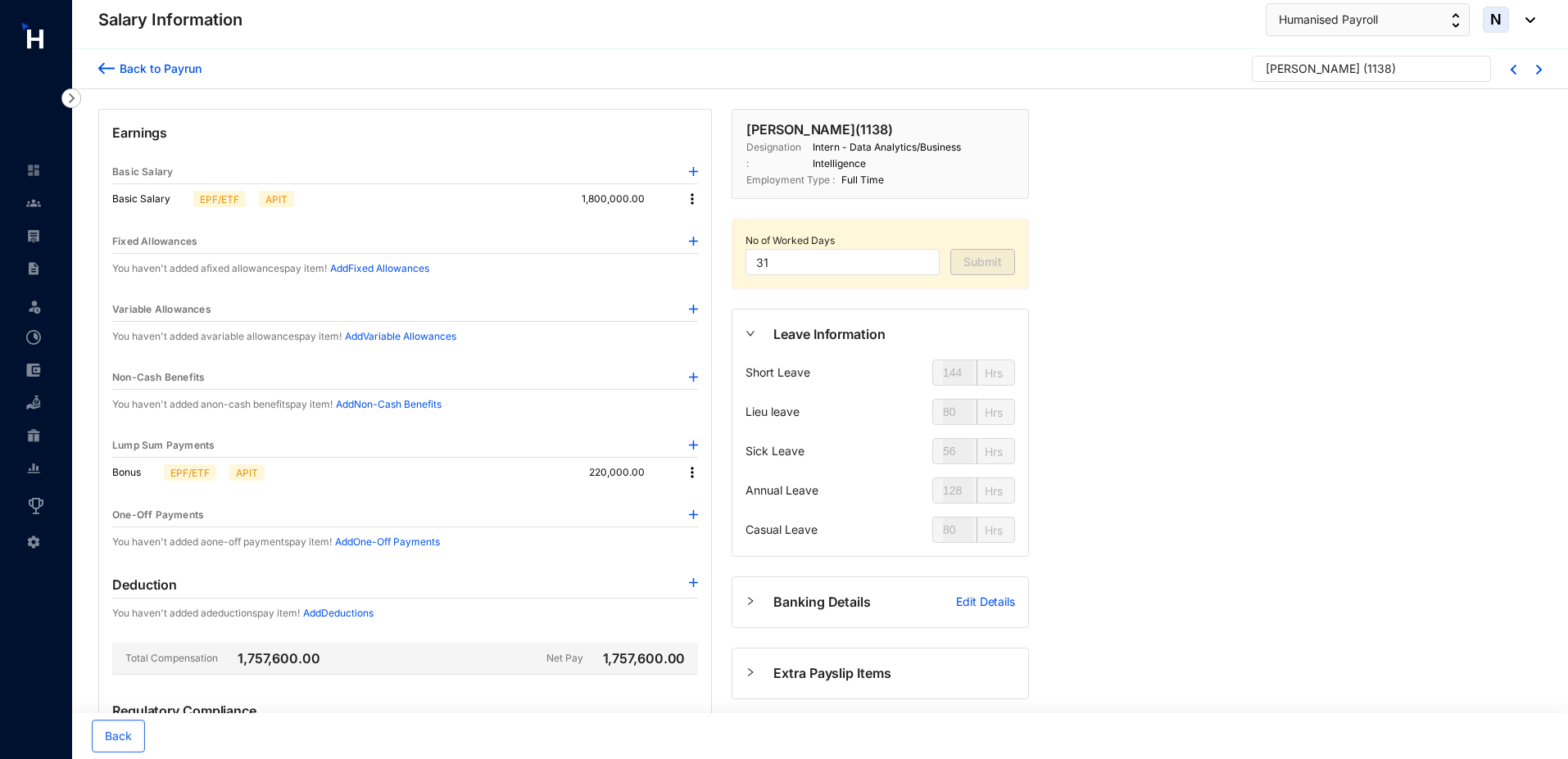
click at [692, 309] on img at bounding box center [693, 309] width 9 height 9
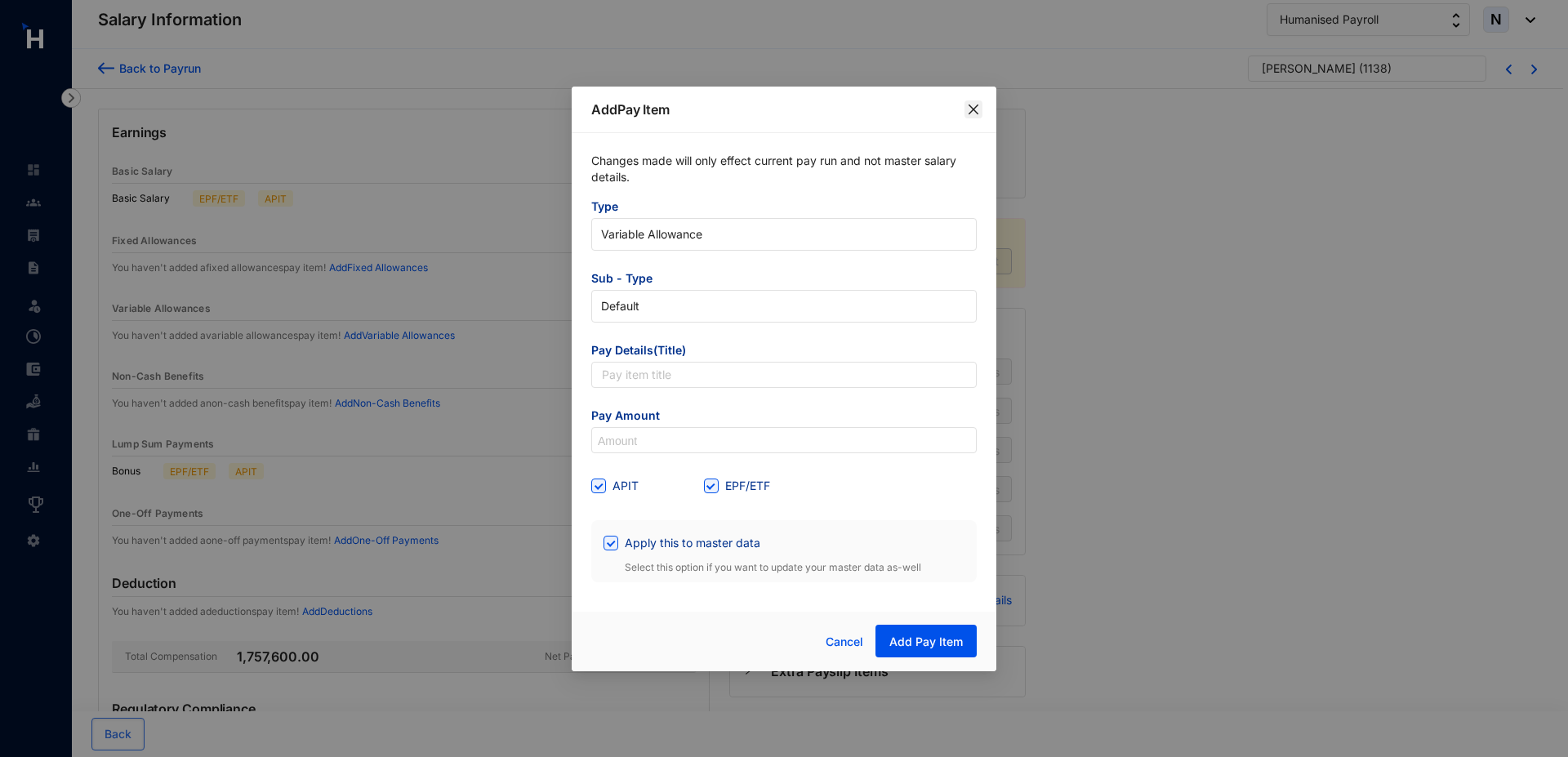
click at [972, 114] on icon "close" at bounding box center [973, 109] width 13 height 13
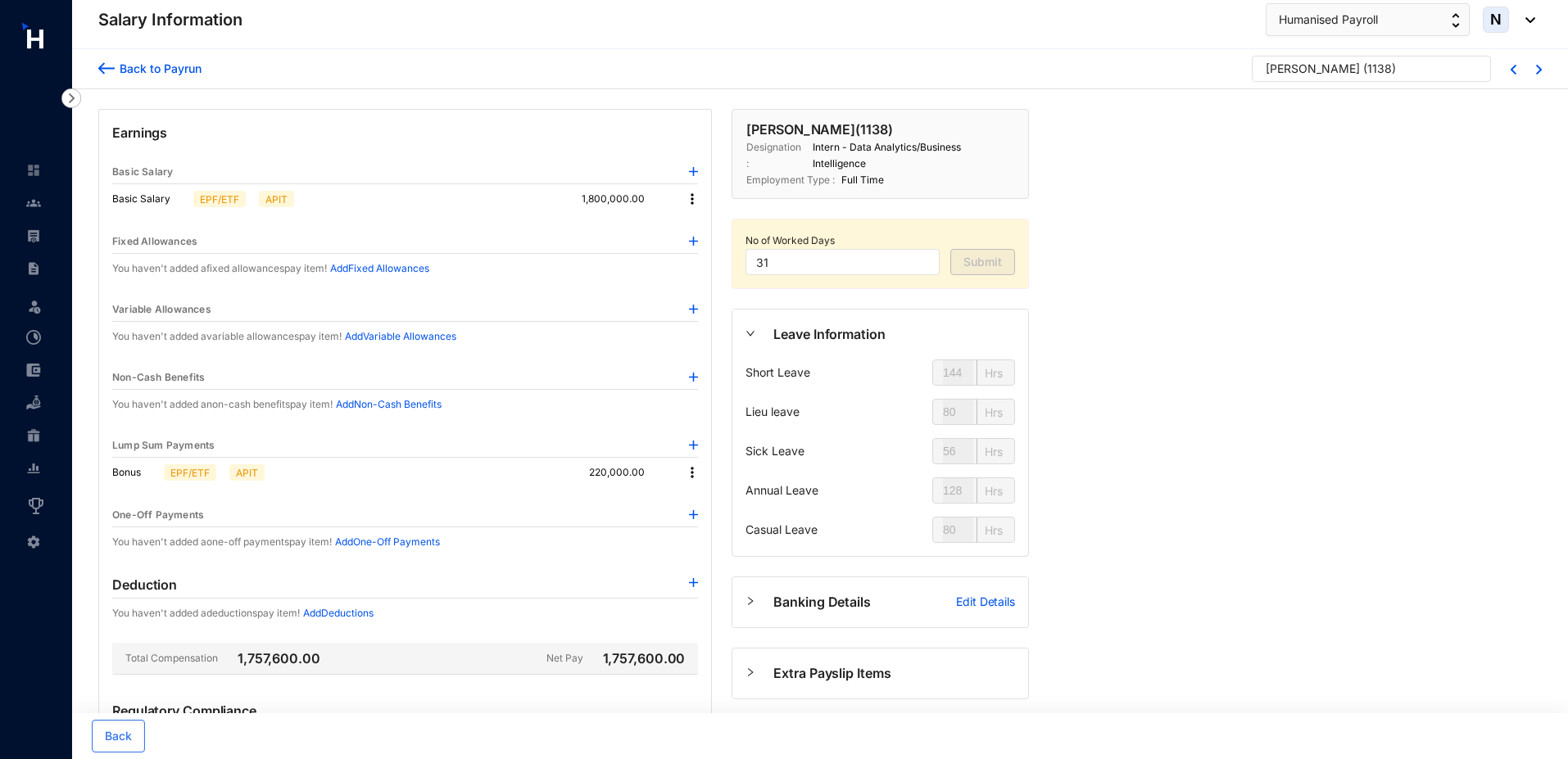
click at [691, 310] on img at bounding box center [693, 309] width 9 height 9
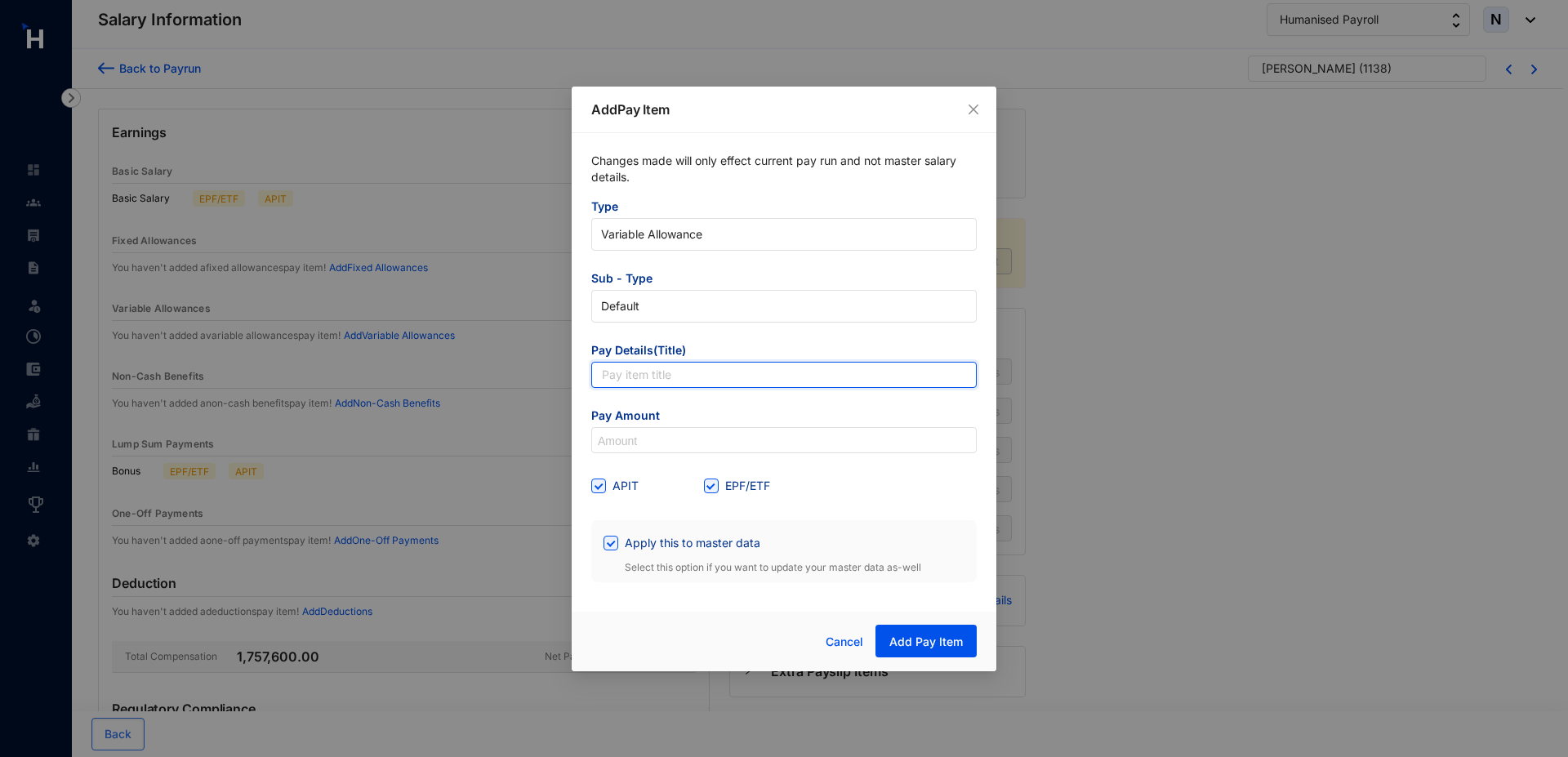
click at [650, 382] on input "text" at bounding box center [784, 375] width 385 height 27
type input "Travel"
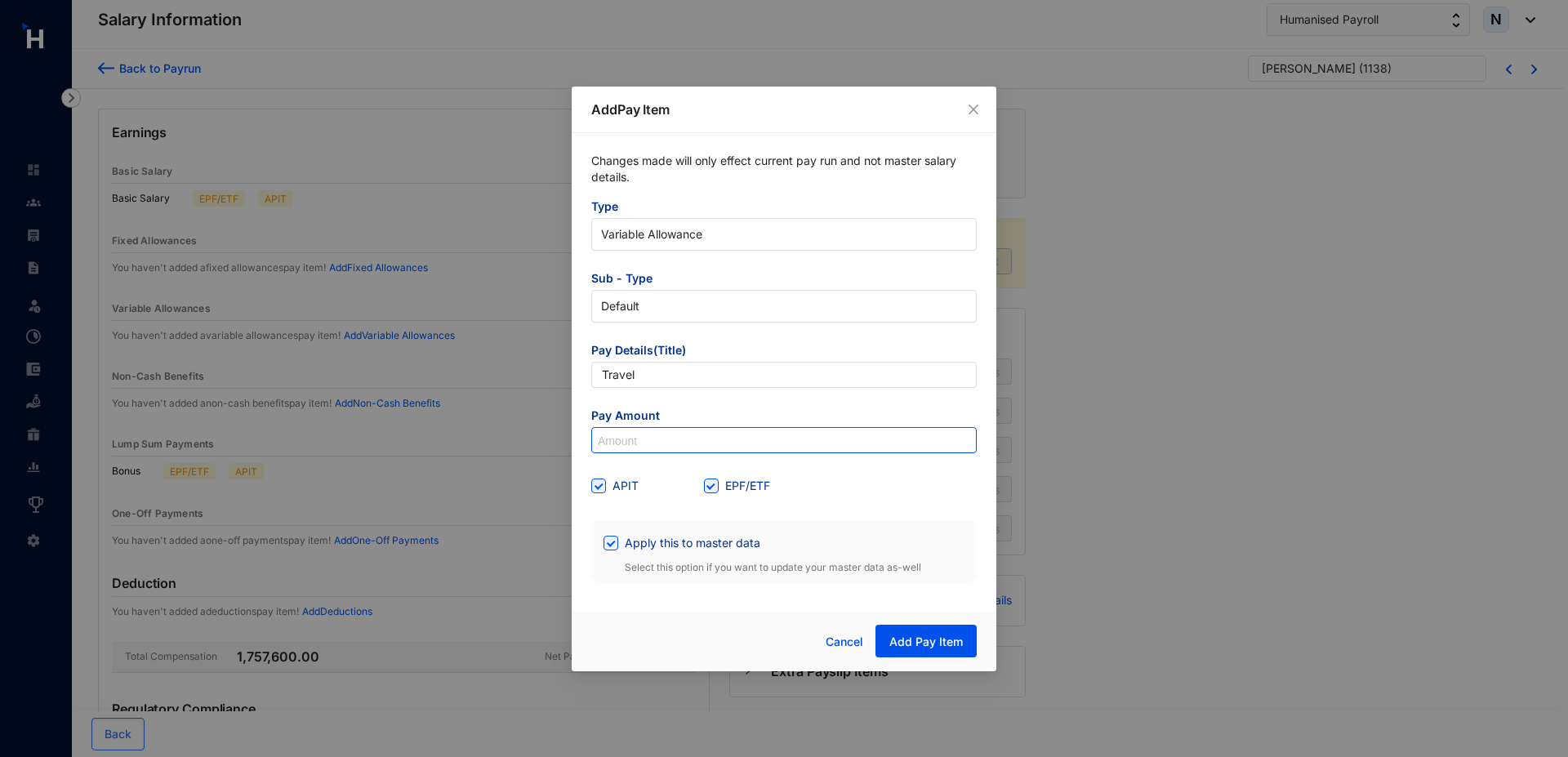
click at [643, 445] on input at bounding box center [784, 440] width 384 height 27
type input "2,000"
click at [907, 639] on span "Add Pay Item" at bounding box center [926, 642] width 74 height 17
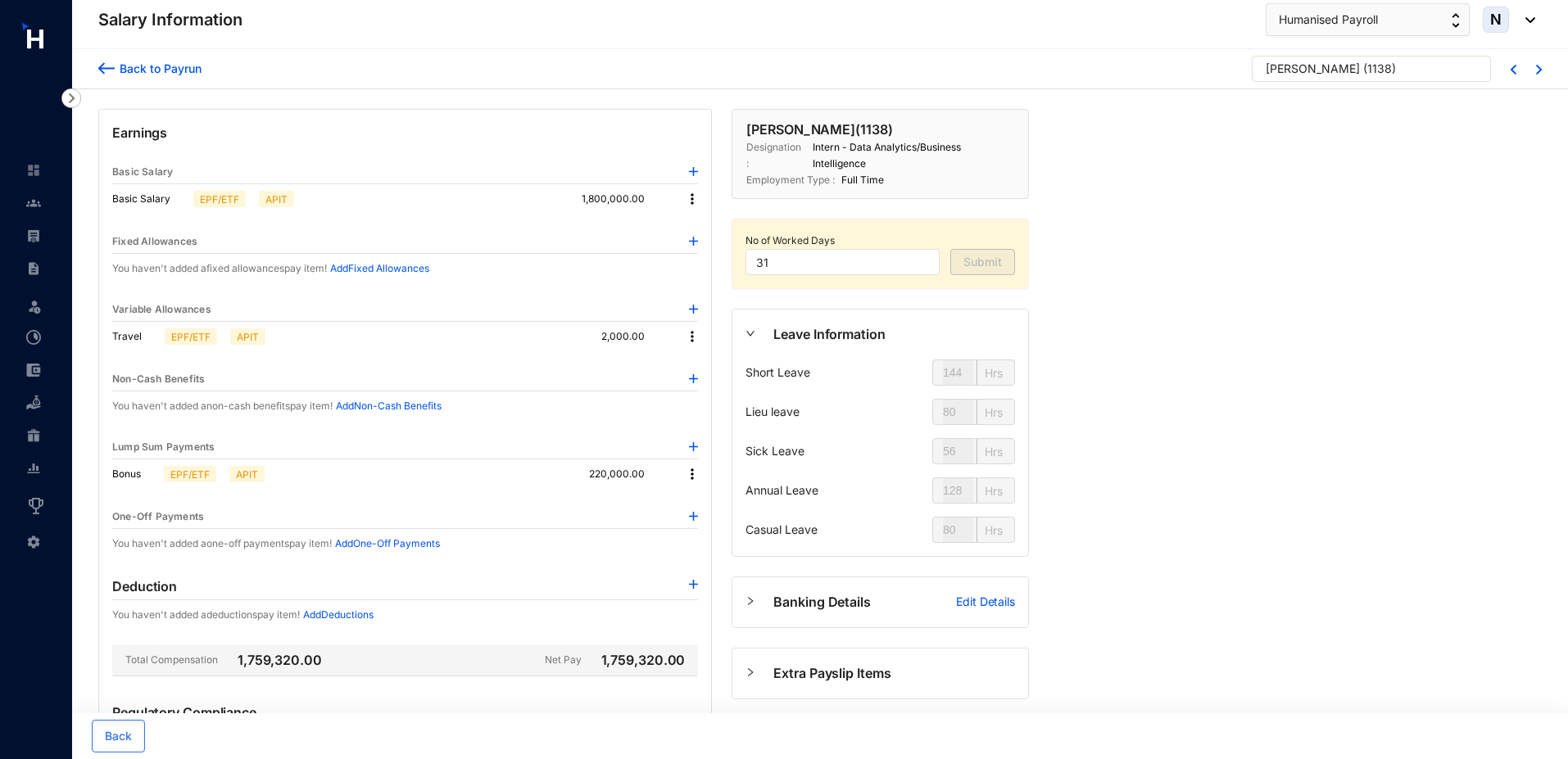
click at [690, 340] on img at bounding box center [692, 336] width 17 height 17
click at [705, 367] on span "Edit" at bounding box center [714, 365] width 35 height 18
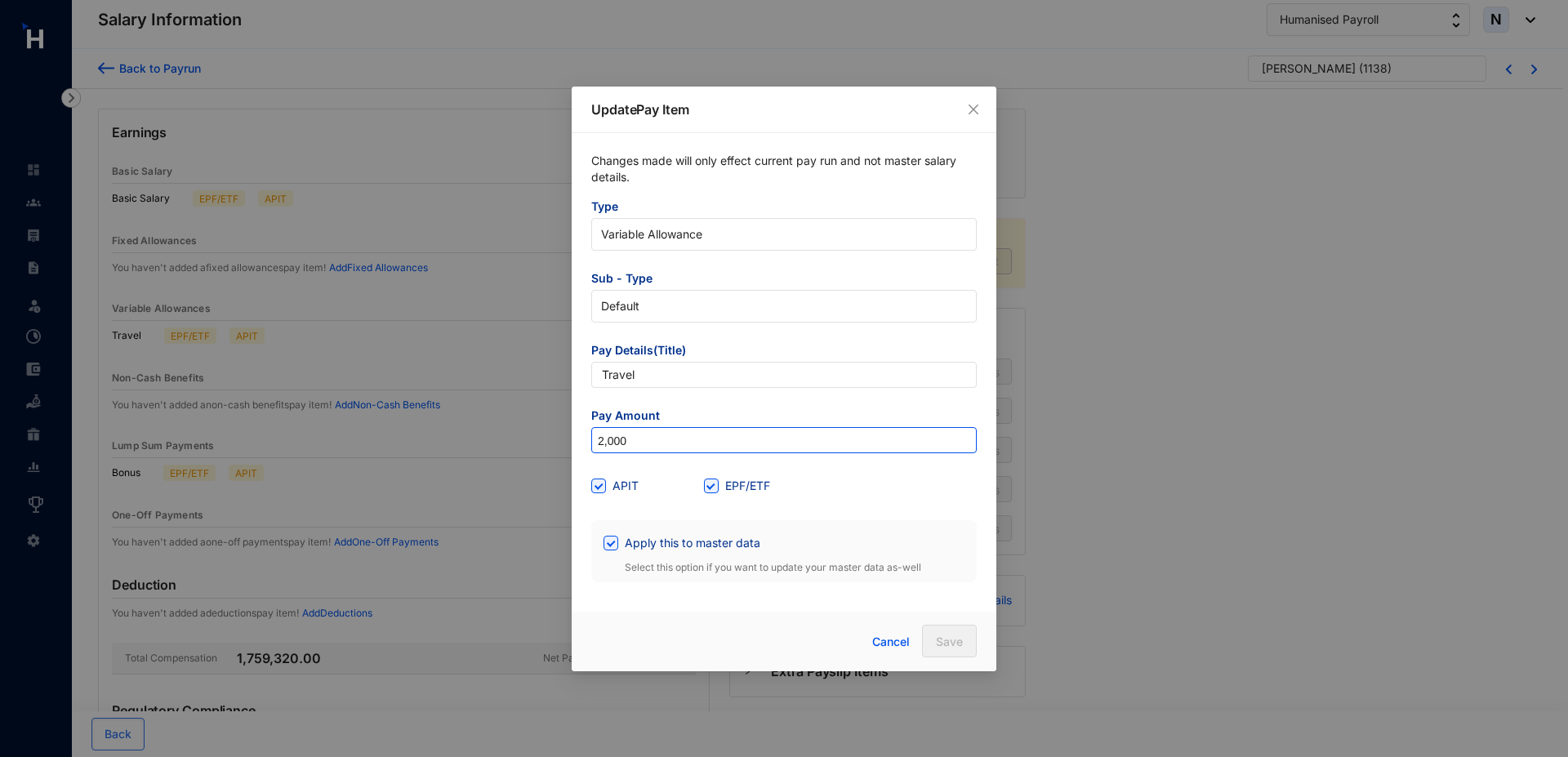
click at [638, 444] on input "2,000" at bounding box center [784, 440] width 384 height 27
click at [973, 109] on icon "close" at bounding box center [974, 109] width 10 height 10
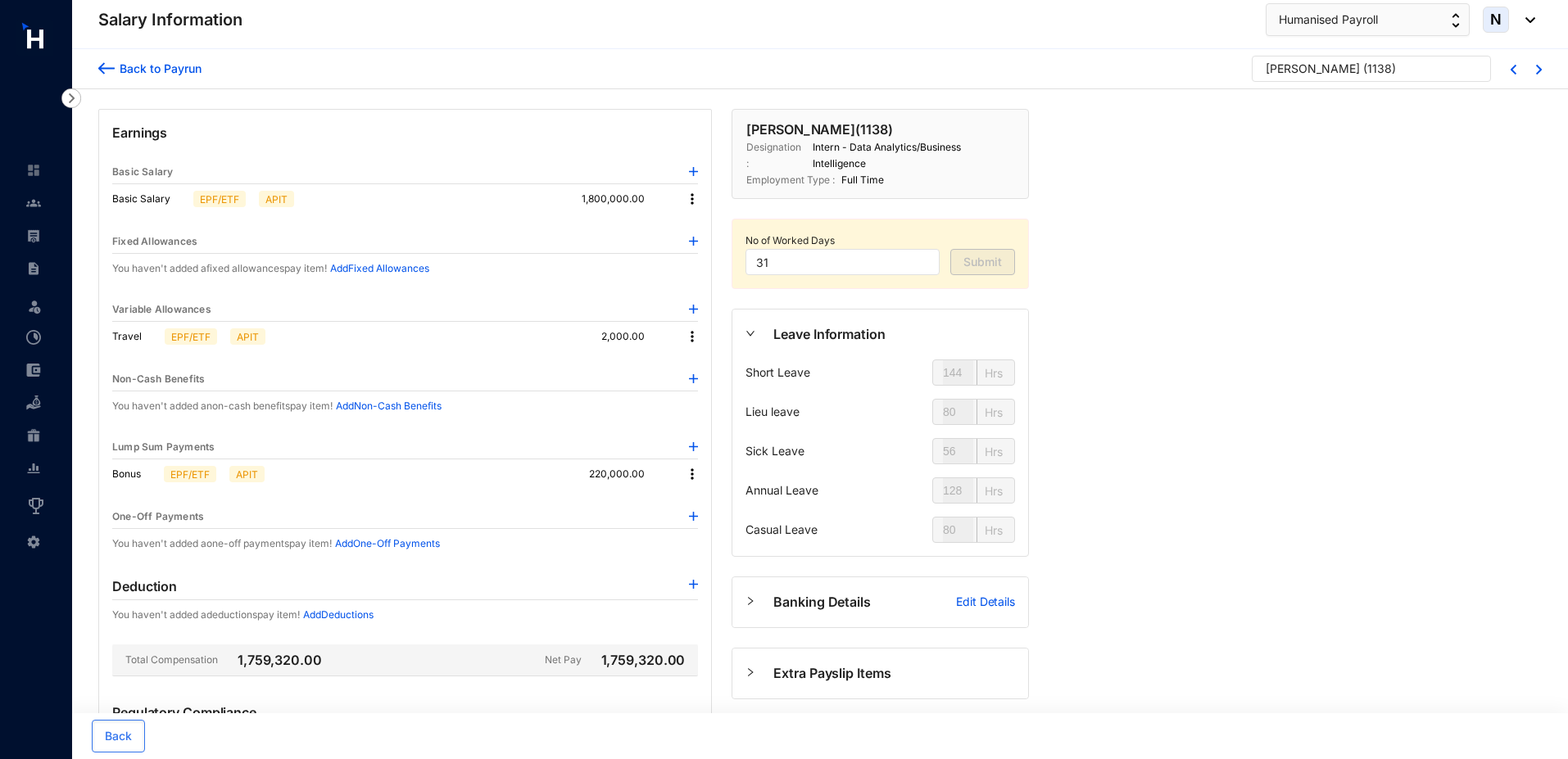
click at [695, 337] on img at bounding box center [692, 336] width 17 height 17
click at [718, 369] on span "Edit" at bounding box center [714, 365] width 35 height 18
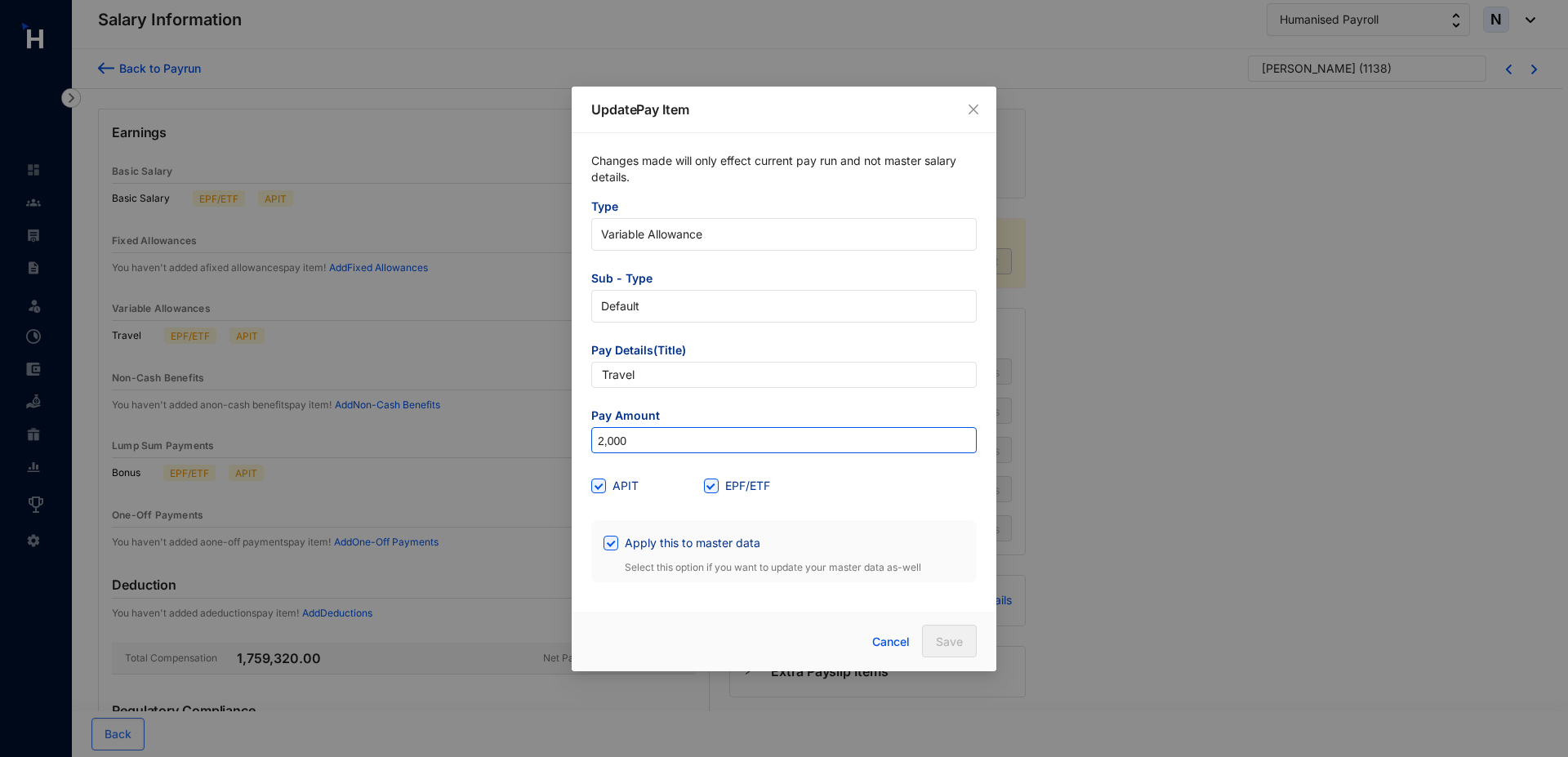
click at [604, 439] on input "2,000" at bounding box center [784, 440] width 384 height 27
type input "3,000"
click at [609, 548] on span at bounding box center [610, 543] width 15 height 15
click at [609, 548] on input "Apply this to master data" at bounding box center [610, 542] width 12 height 12
checkbox input "false"
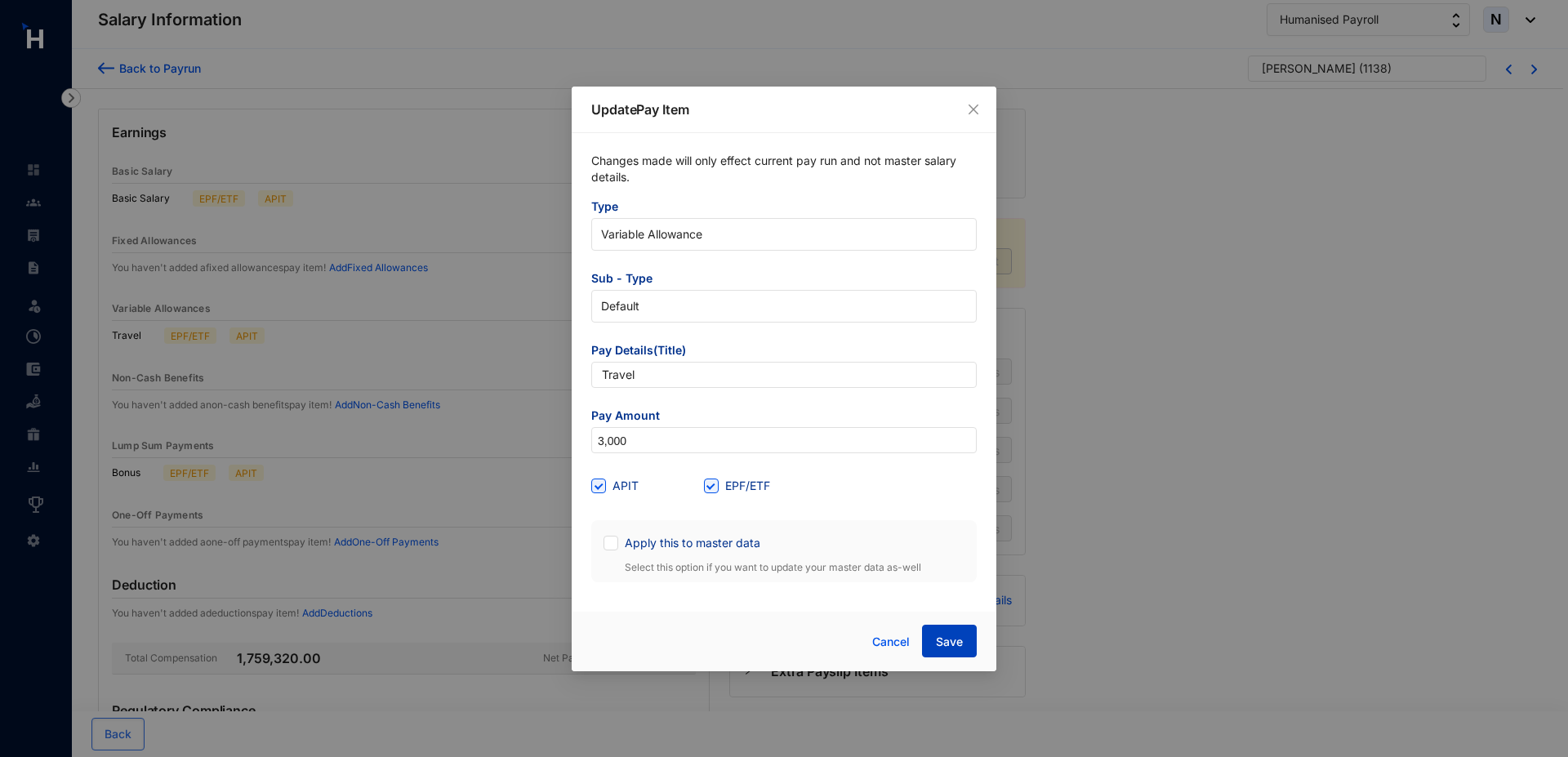
click at [958, 655] on button "Save" at bounding box center [950, 641] width 55 height 32
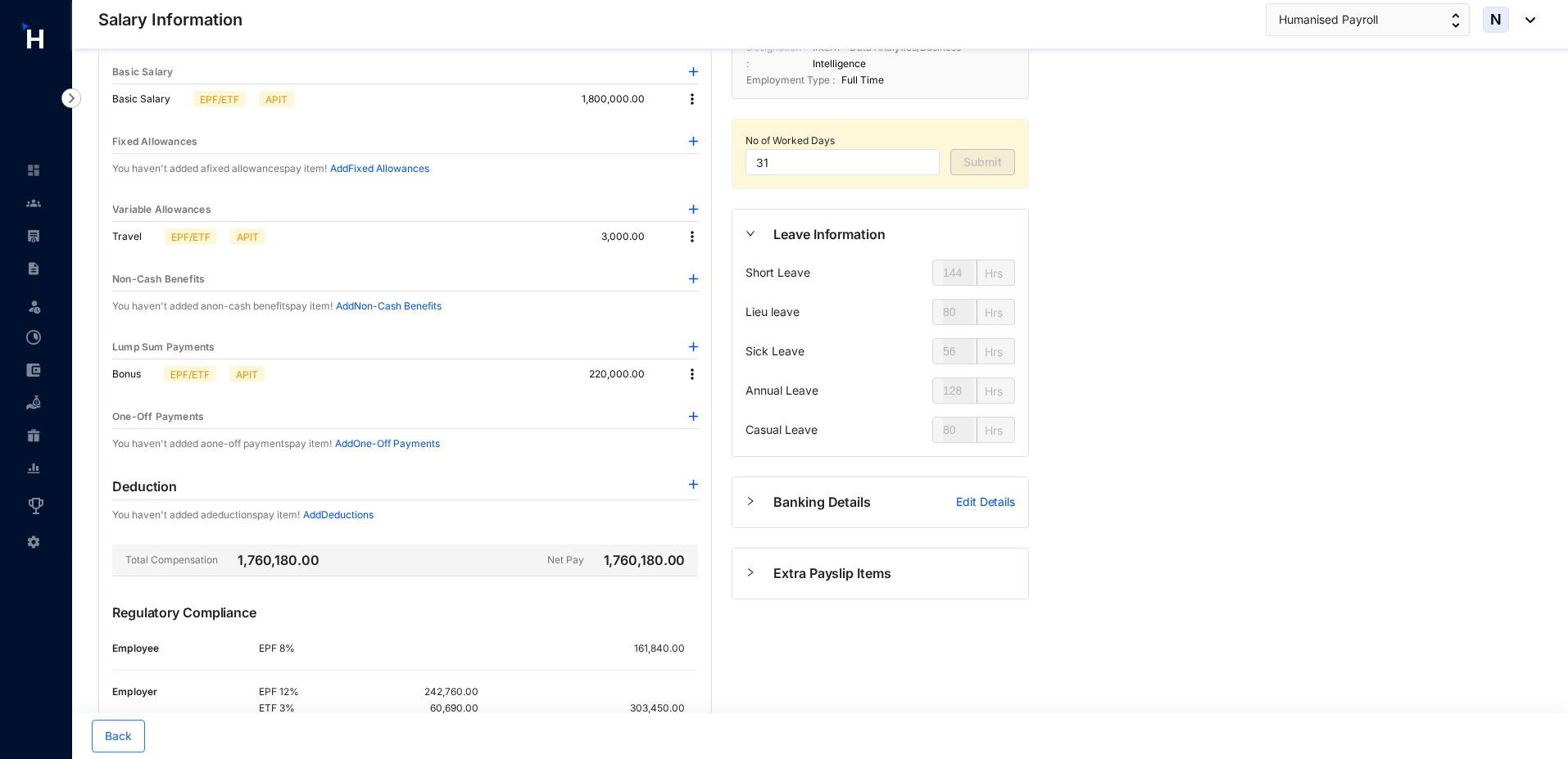
scroll to position [43, 0]
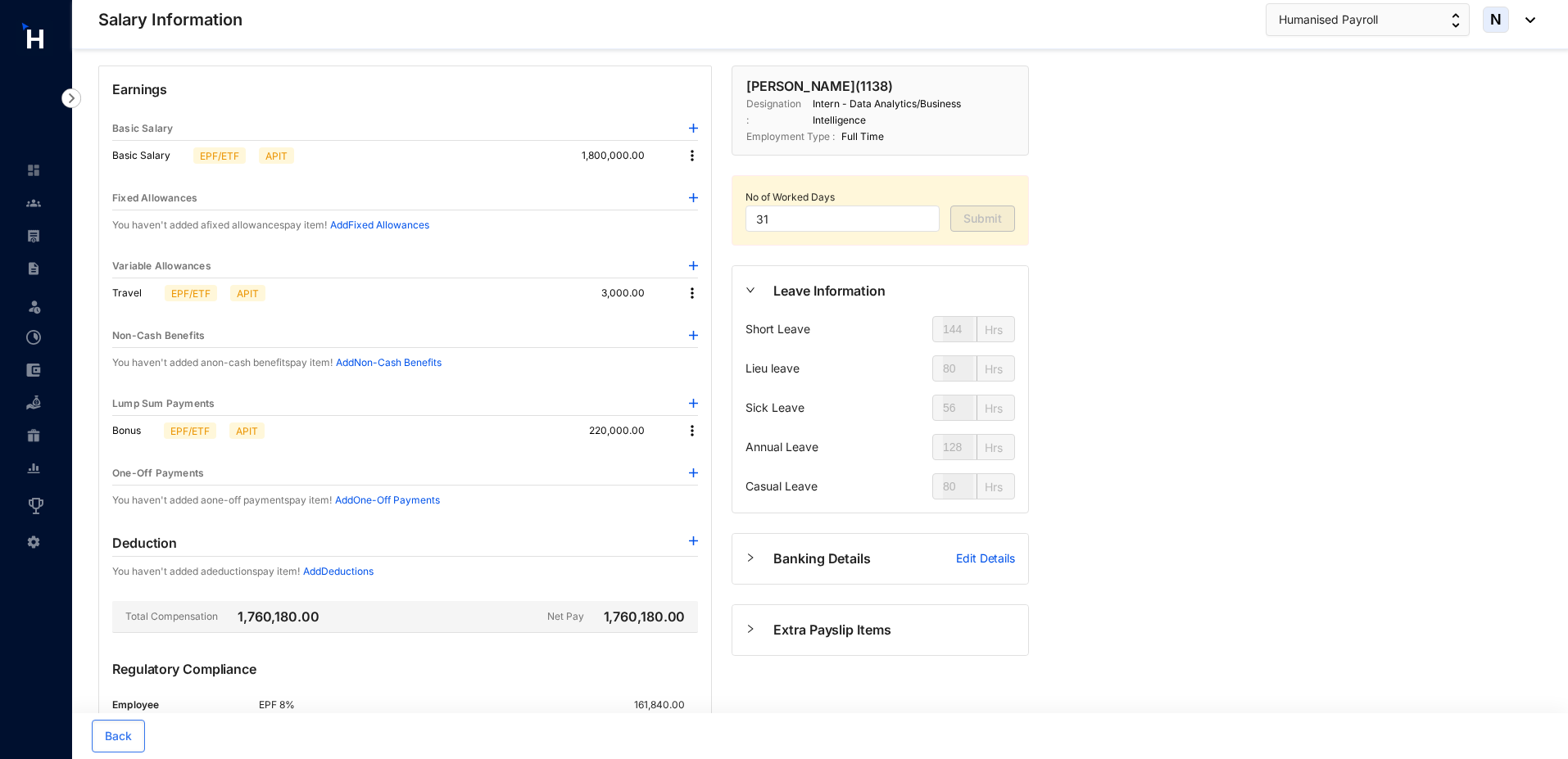
click at [689, 291] on img at bounding box center [692, 293] width 17 height 17
click at [724, 355] on li "Delete" at bounding box center [714, 346] width 54 height 25
click at [692, 288] on img at bounding box center [692, 293] width 17 height 17
click at [709, 342] on p "Delete" at bounding box center [714, 346] width 35 height 17
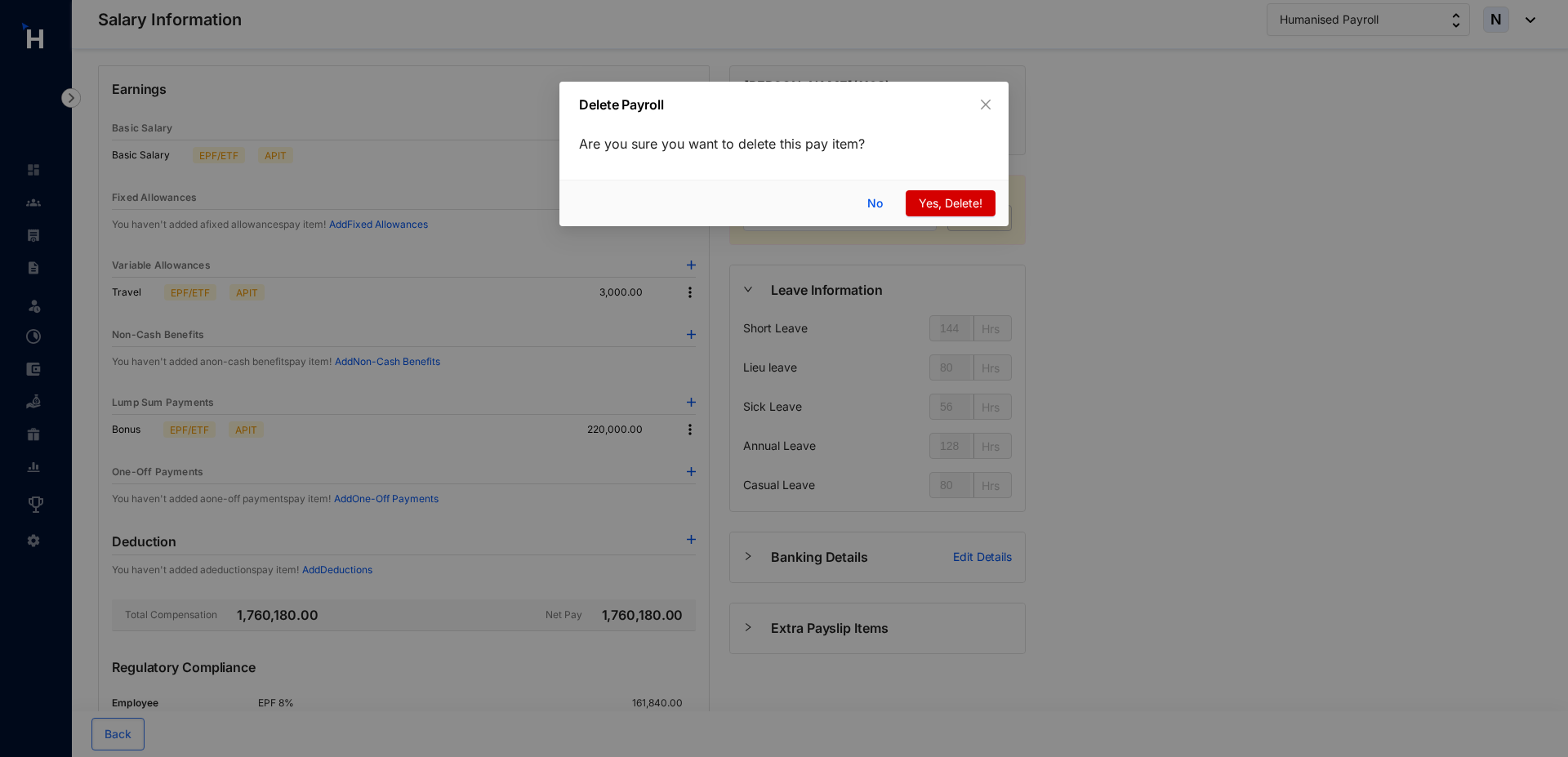
click at [959, 202] on span "Yes, Delete!" at bounding box center [951, 204] width 64 height 18
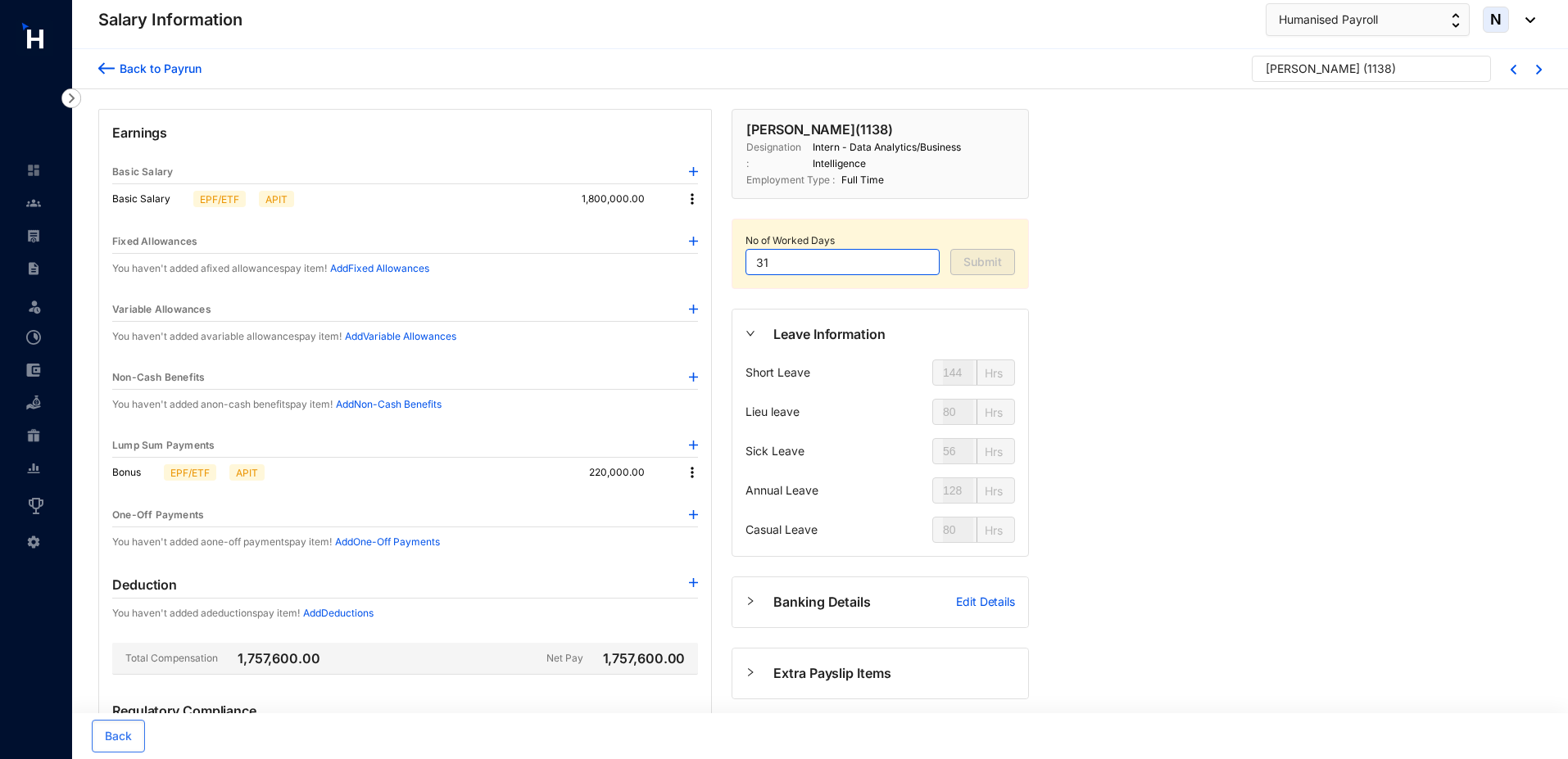
scroll to position [263, 0]
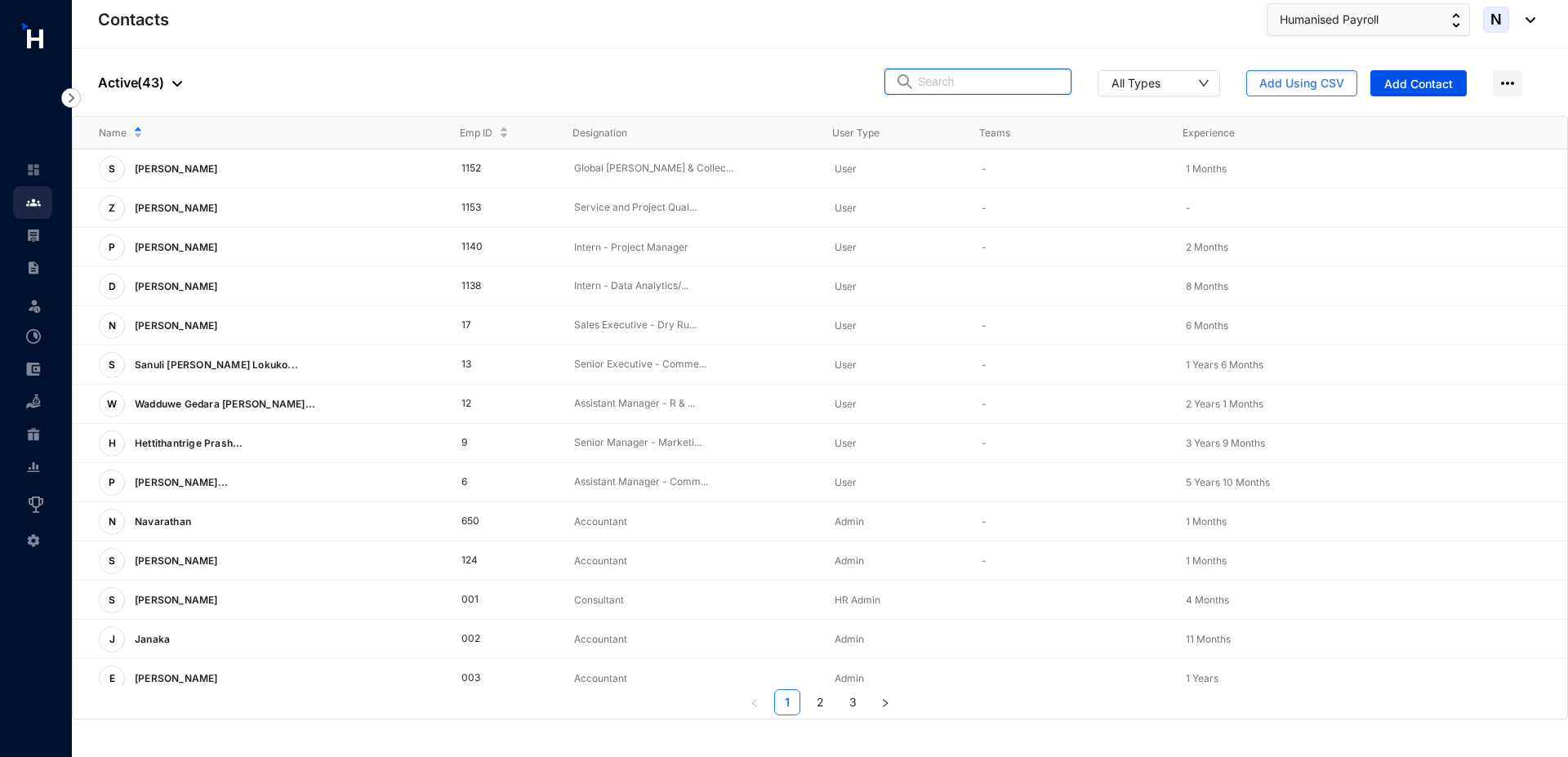
click at [940, 81] on input "text" at bounding box center [989, 82] width 143 height 25
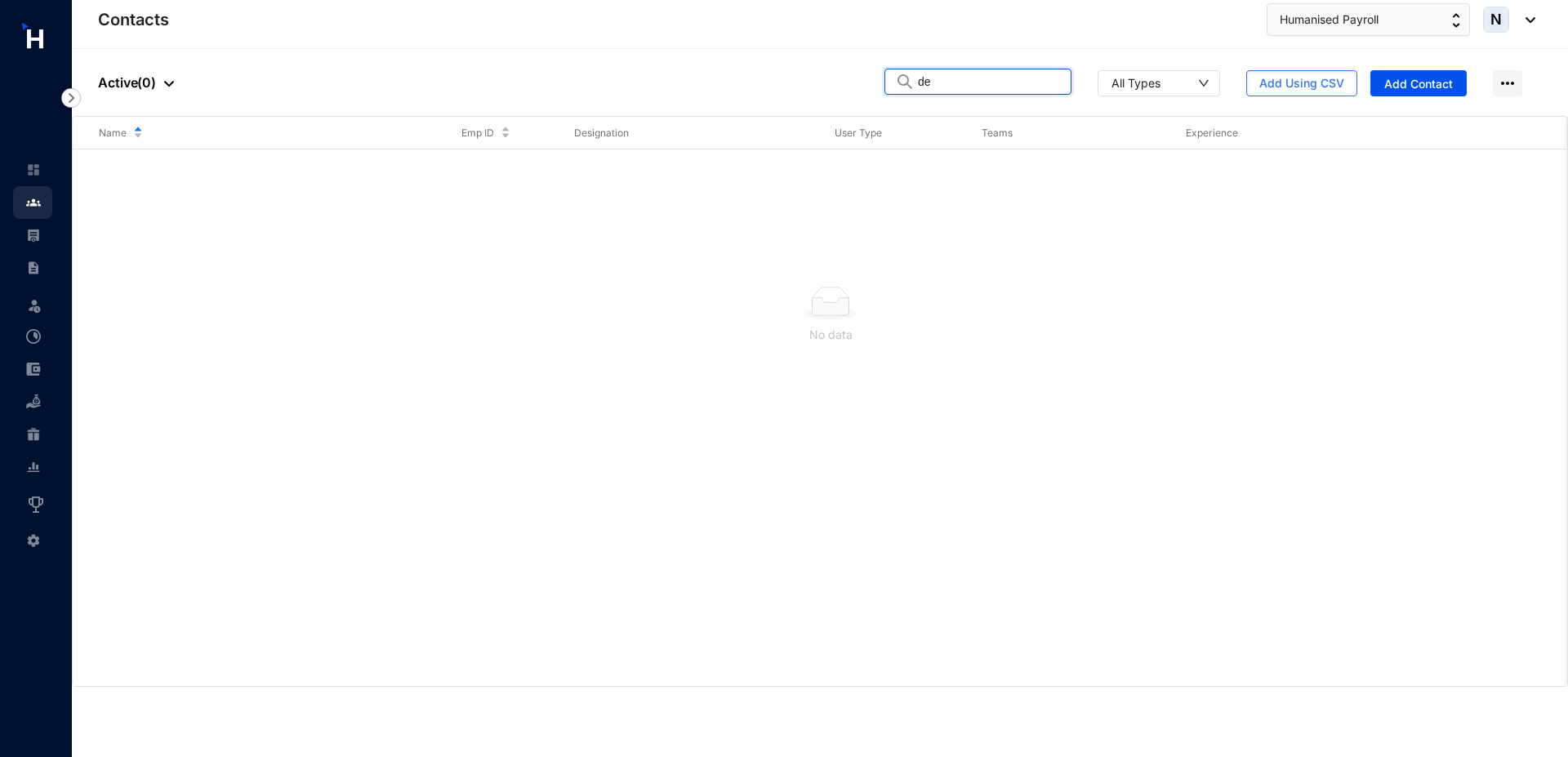
type input "d"
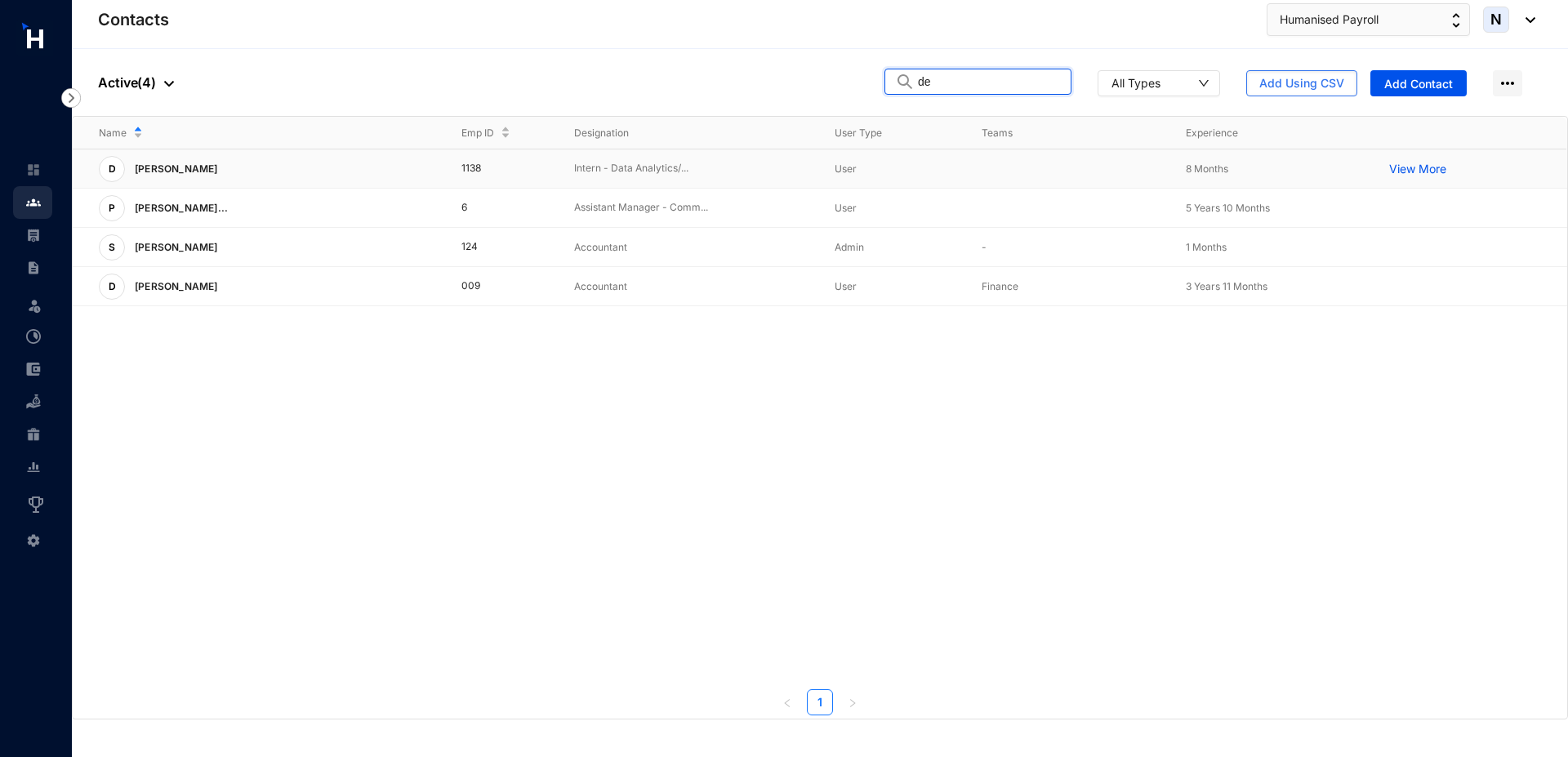
type input "de"
click at [843, 169] on span "User" at bounding box center [845, 168] width 22 height 12
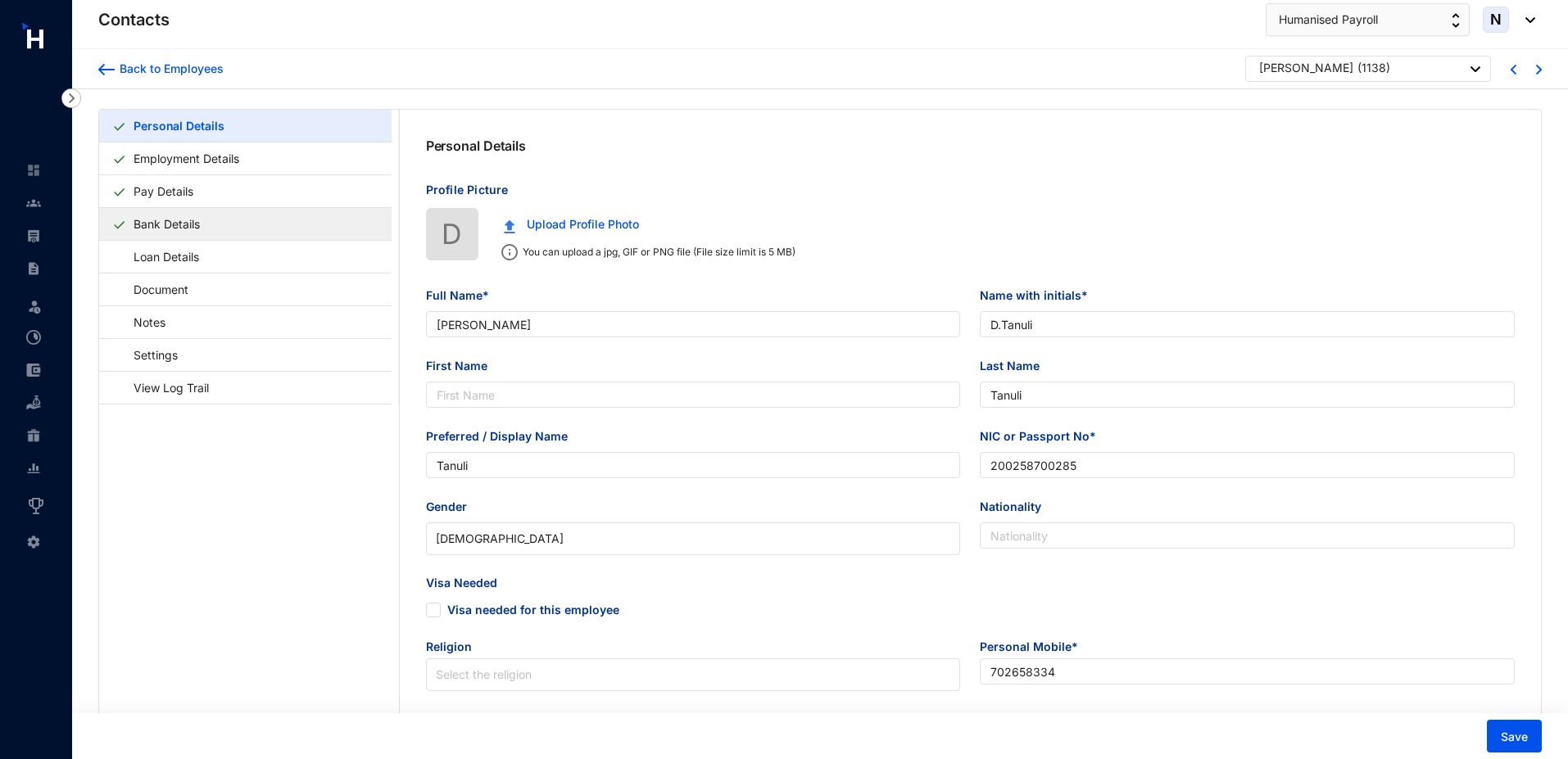
type input "[PERSON_NAME]"
type input "D.Tanuli"
type input "Tanuli"
type input "200258700285"
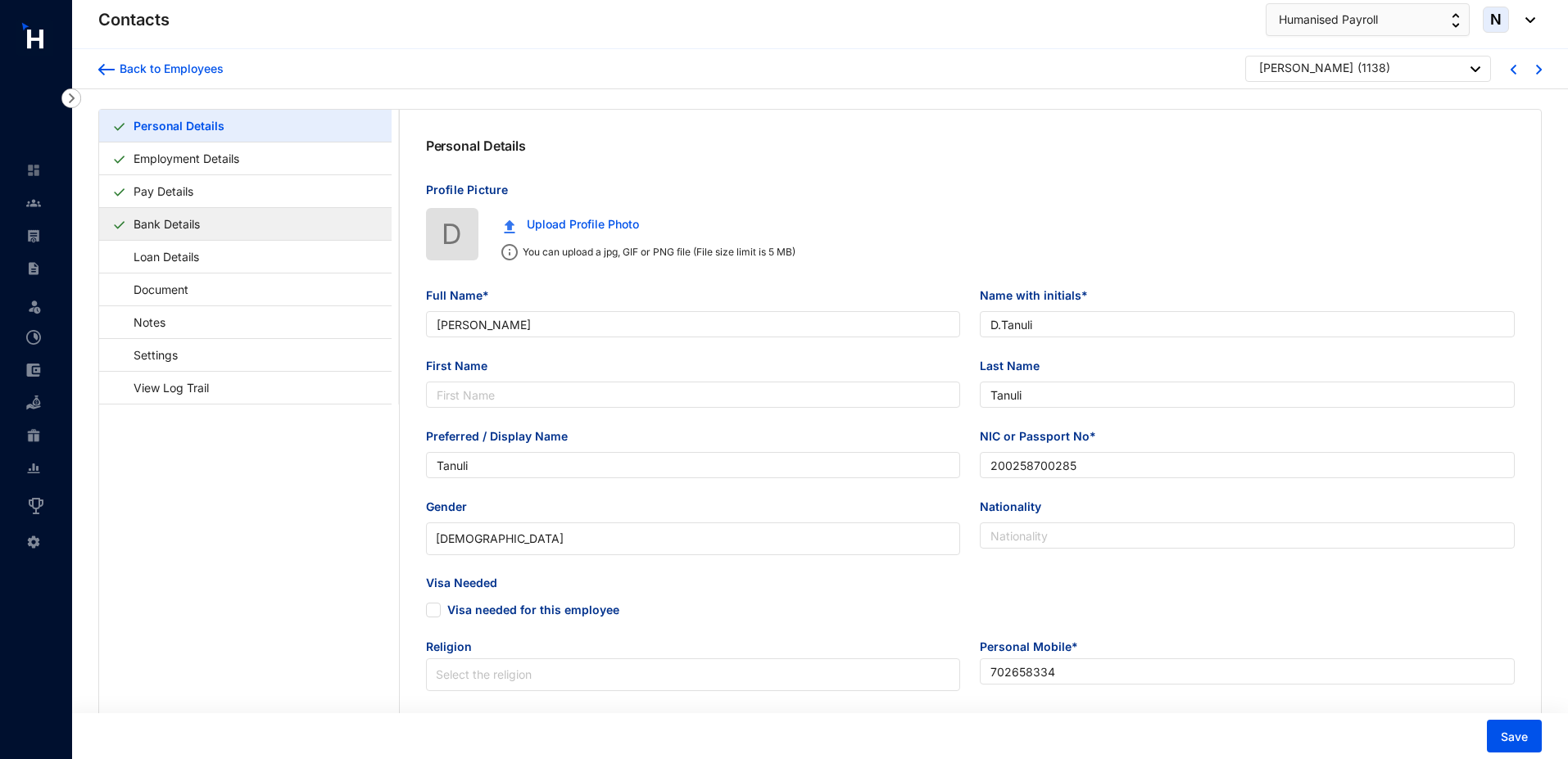
type input "702658334"
type input "[STREET_ADDRESS]"
type input "[DATE]"
click at [196, 191] on link "Pay Details" at bounding box center [164, 191] width 73 height 34
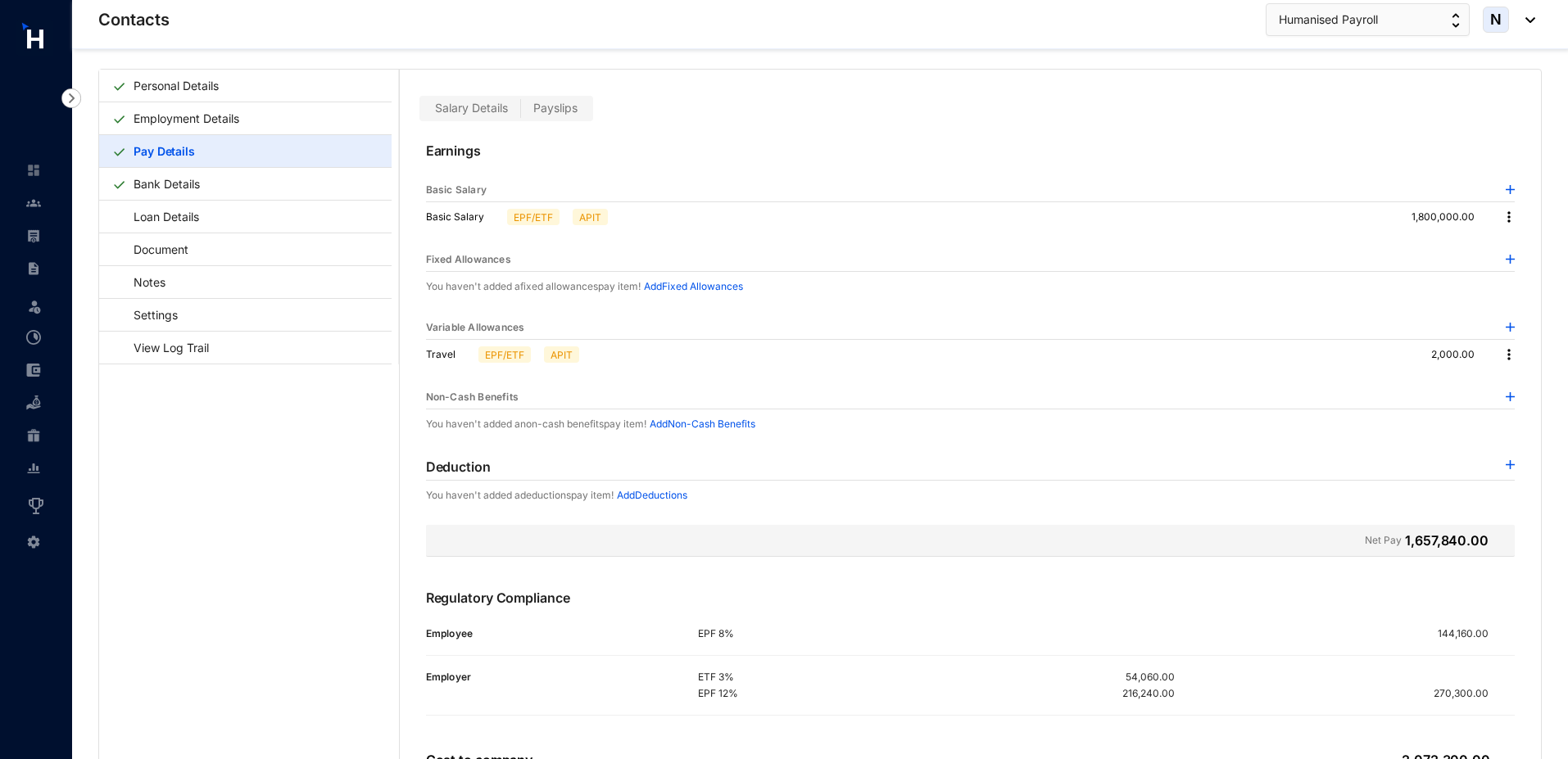
scroll to position [86, 0]
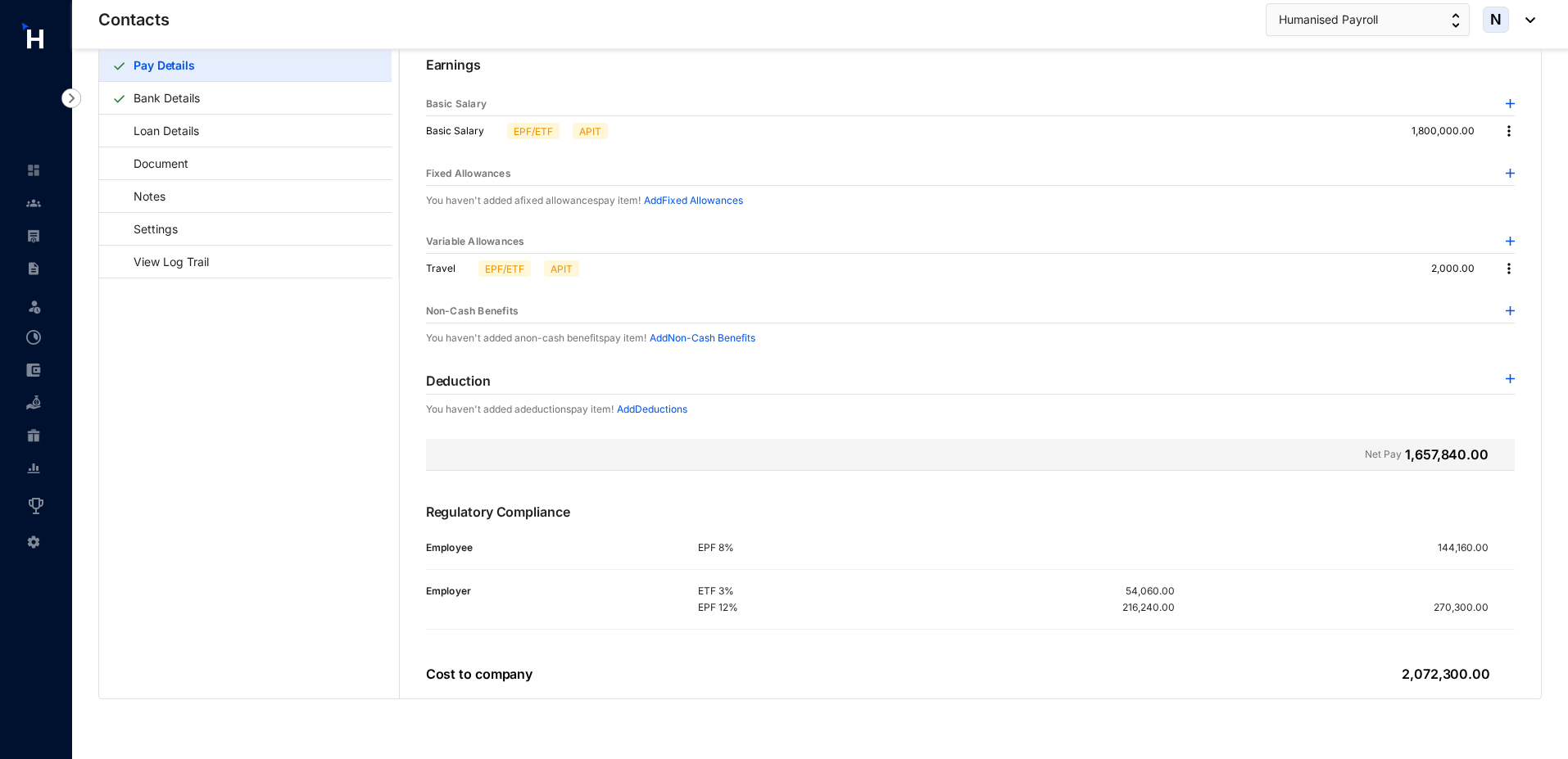
click at [1502, 270] on img at bounding box center [1509, 268] width 17 height 17
click at [1520, 322] on p "Delete" at bounding box center [1527, 321] width 35 height 17
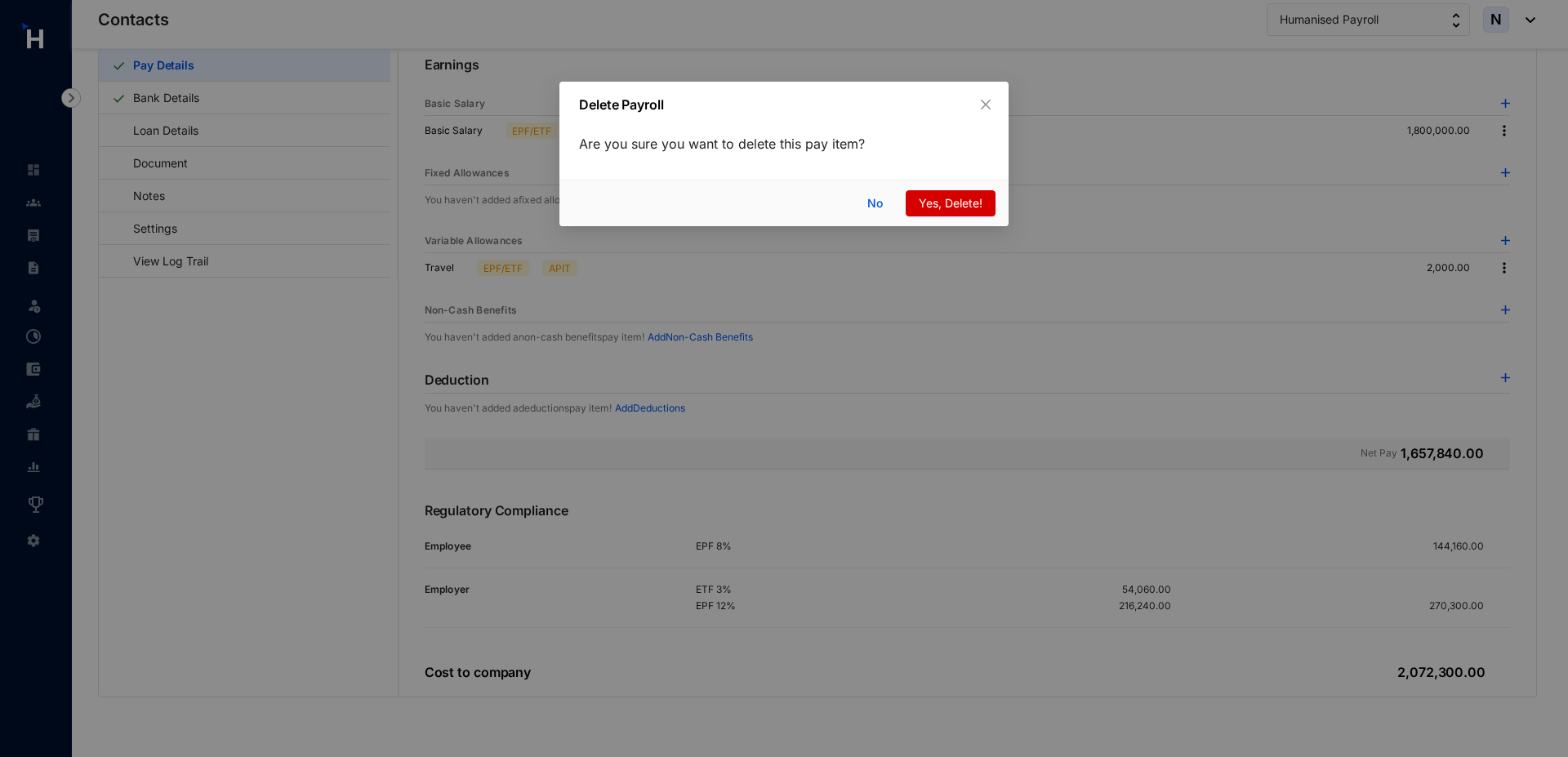
click at [938, 212] on button "Yes, Delete!" at bounding box center [951, 204] width 89 height 27
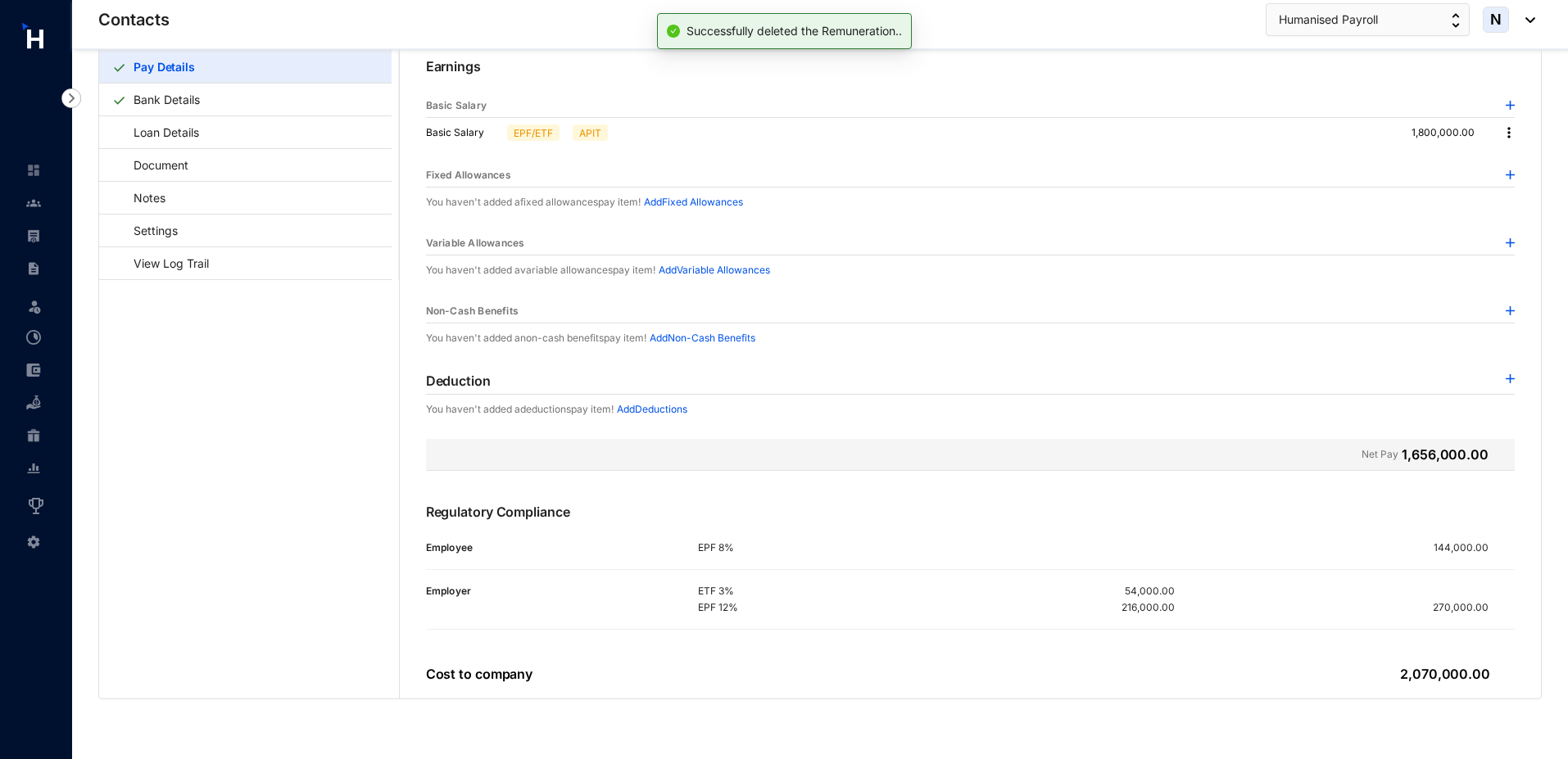
scroll to position [85, 0]
